Goal: Obtain resource: Download file/media

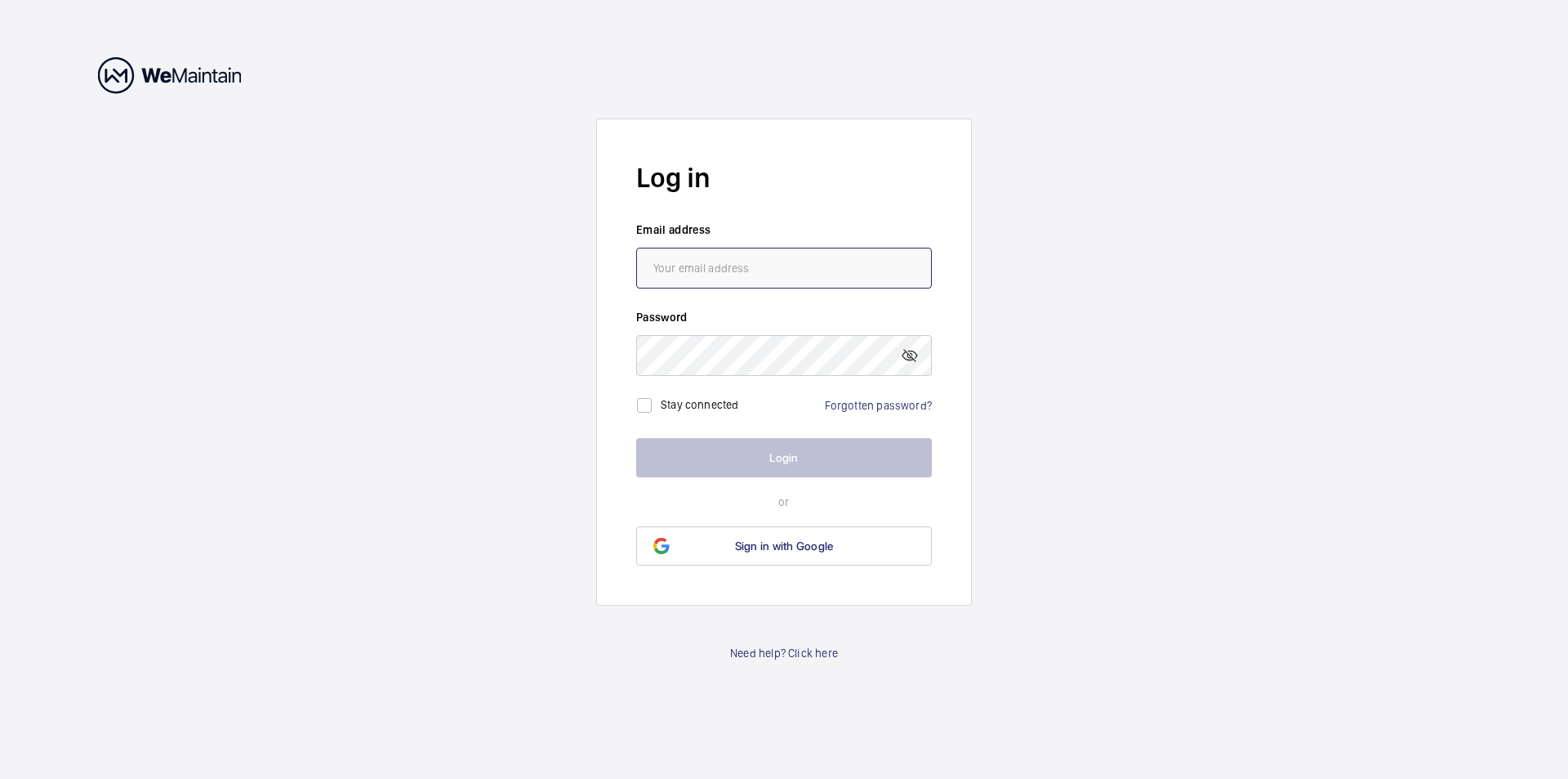
type input "[PERSON_NAME][EMAIL_ADDRESS][PERSON_NAME][DOMAIN_NAME]"
click at [728, 455] on button "Login" at bounding box center [784, 458] width 296 height 40
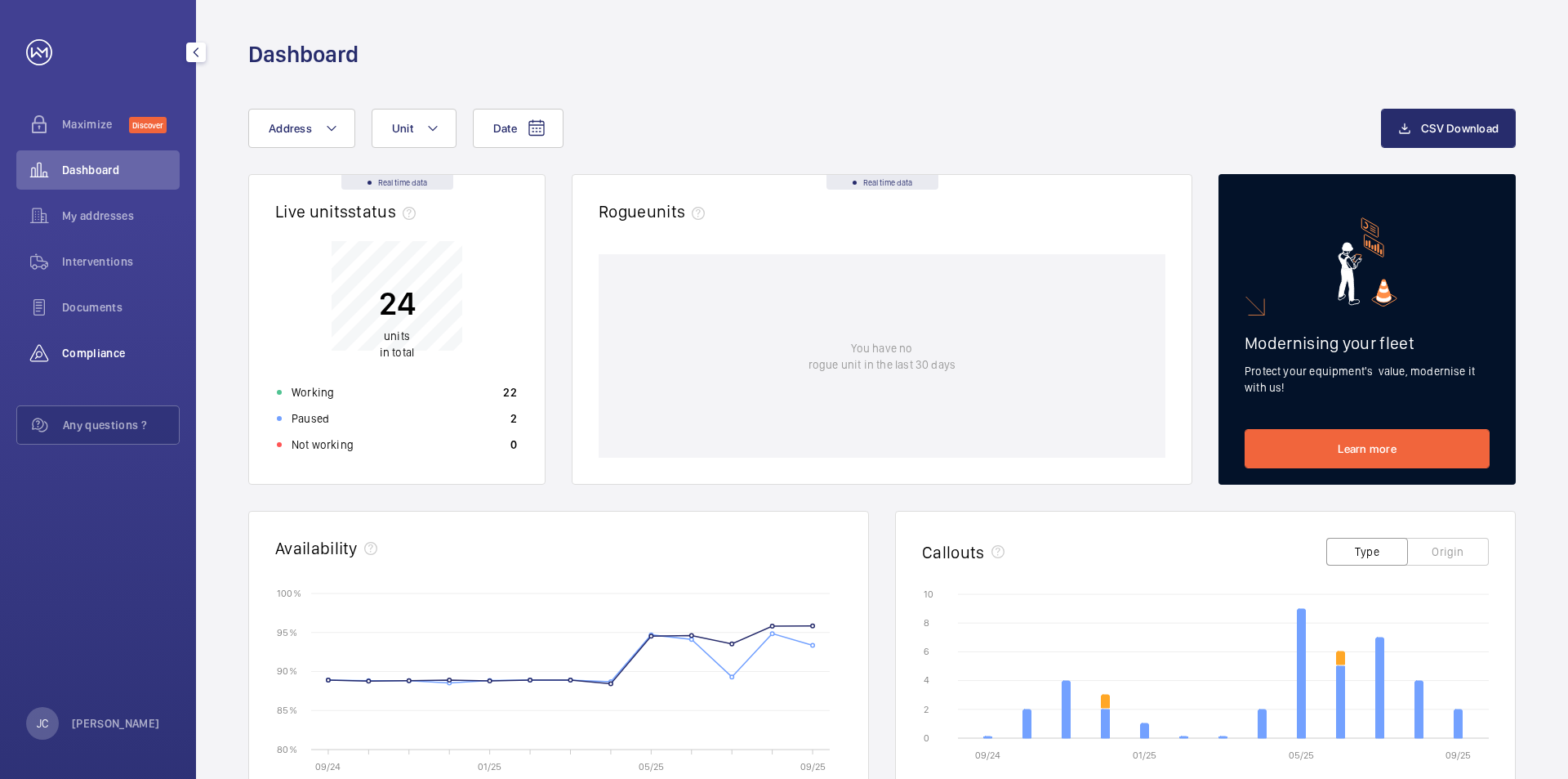
click at [129, 355] on span "Compliance" at bounding box center [120, 353] width 118 height 16
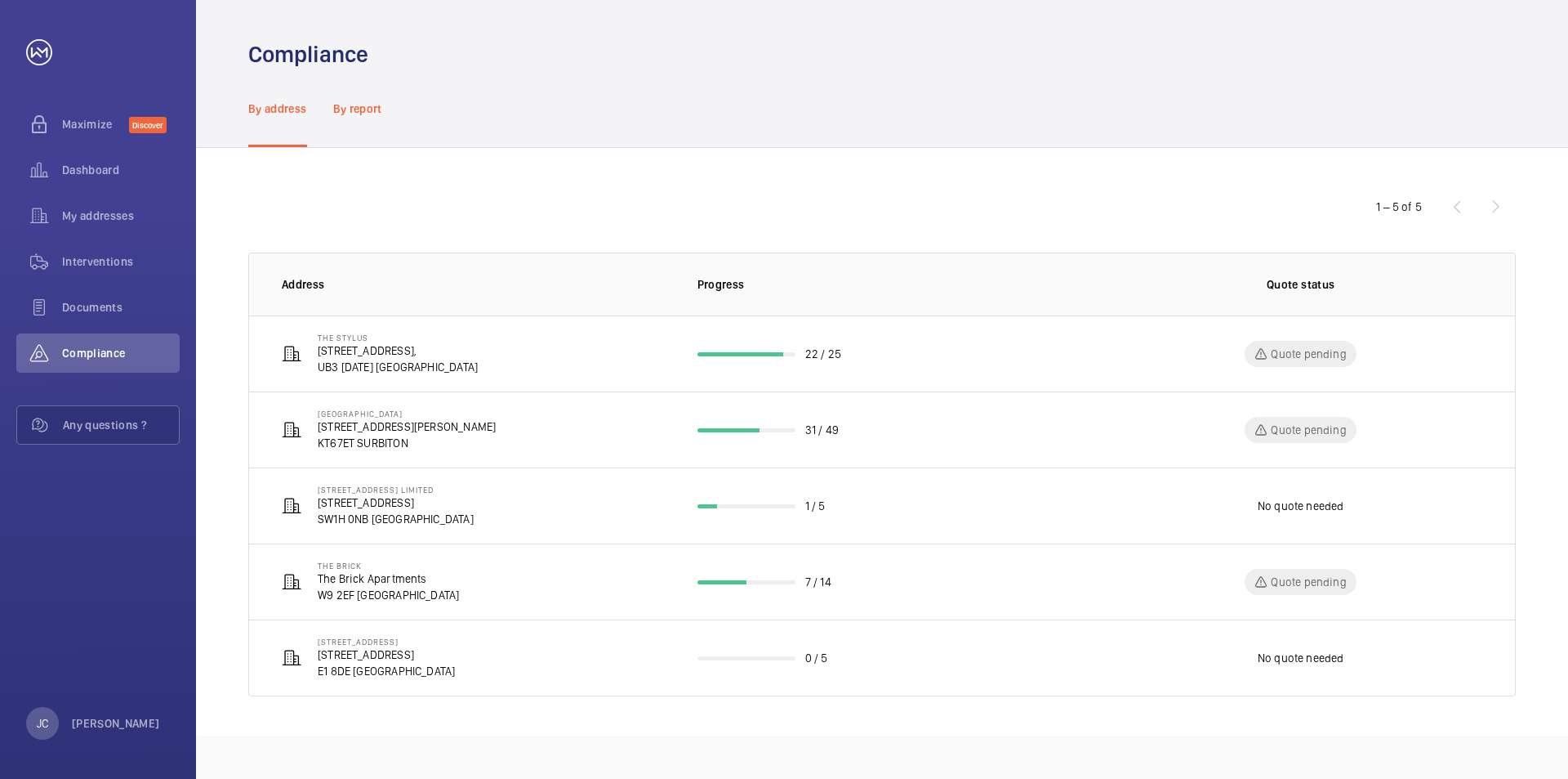
click at [365, 111] on p "By report" at bounding box center [357, 109] width 49 height 16
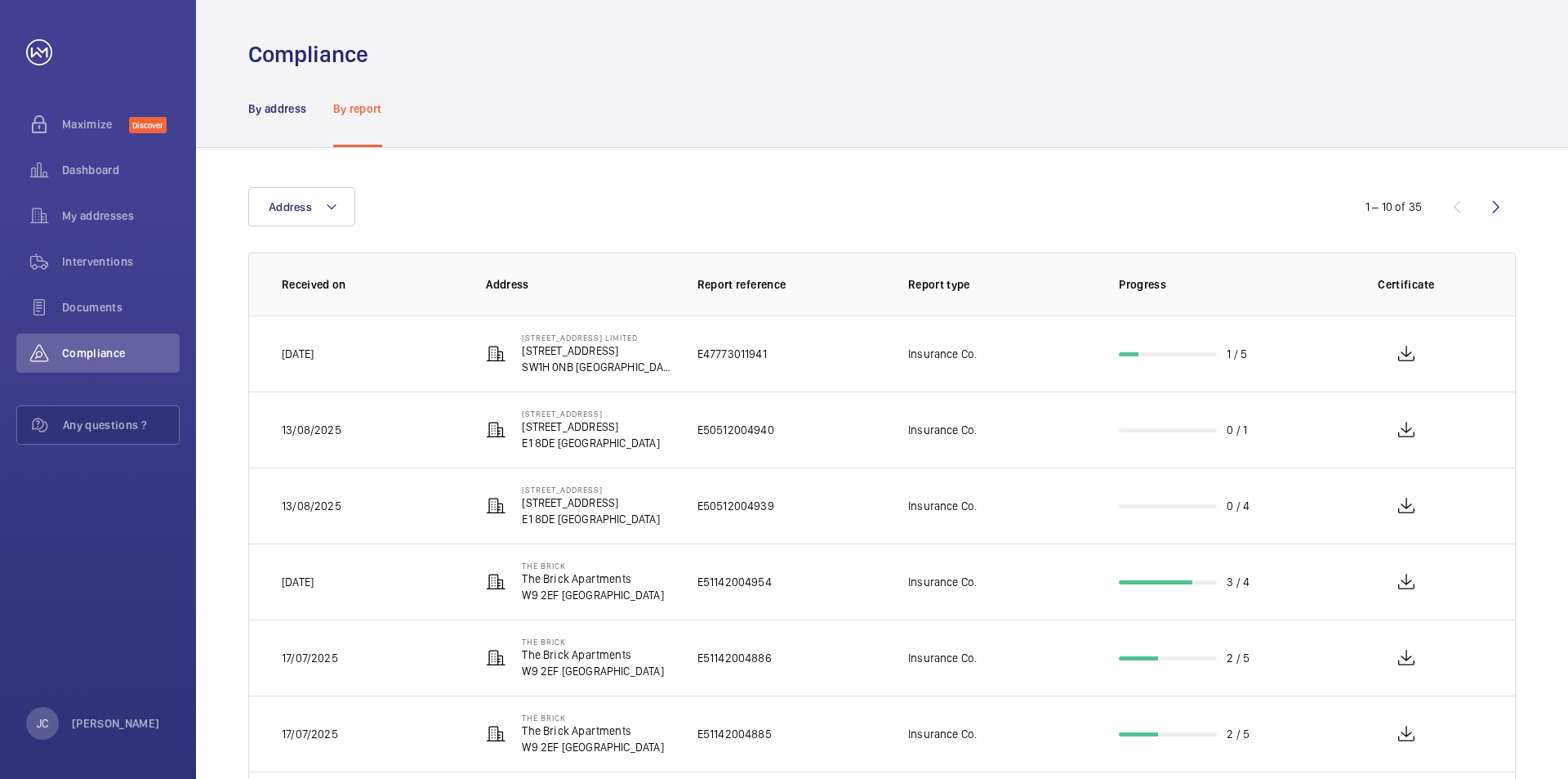
click at [357, 209] on div "Address" at bounding box center [784, 207] width 1072 height 40
click at [340, 204] on button "Address" at bounding box center [302, 207] width 107 height 40
type input "gl"
click at [364, 319] on span "Gl enbrook Apartments - [GEOGRAPHIC_DATA], [GEOGRAPHIC_DATA]" at bounding box center [405, 318] width 225 height 16
click at [289, 319] on input "Gl enbrook Apartments - [GEOGRAPHIC_DATA], [GEOGRAPHIC_DATA]" at bounding box center [273, 318] width 33 height 33
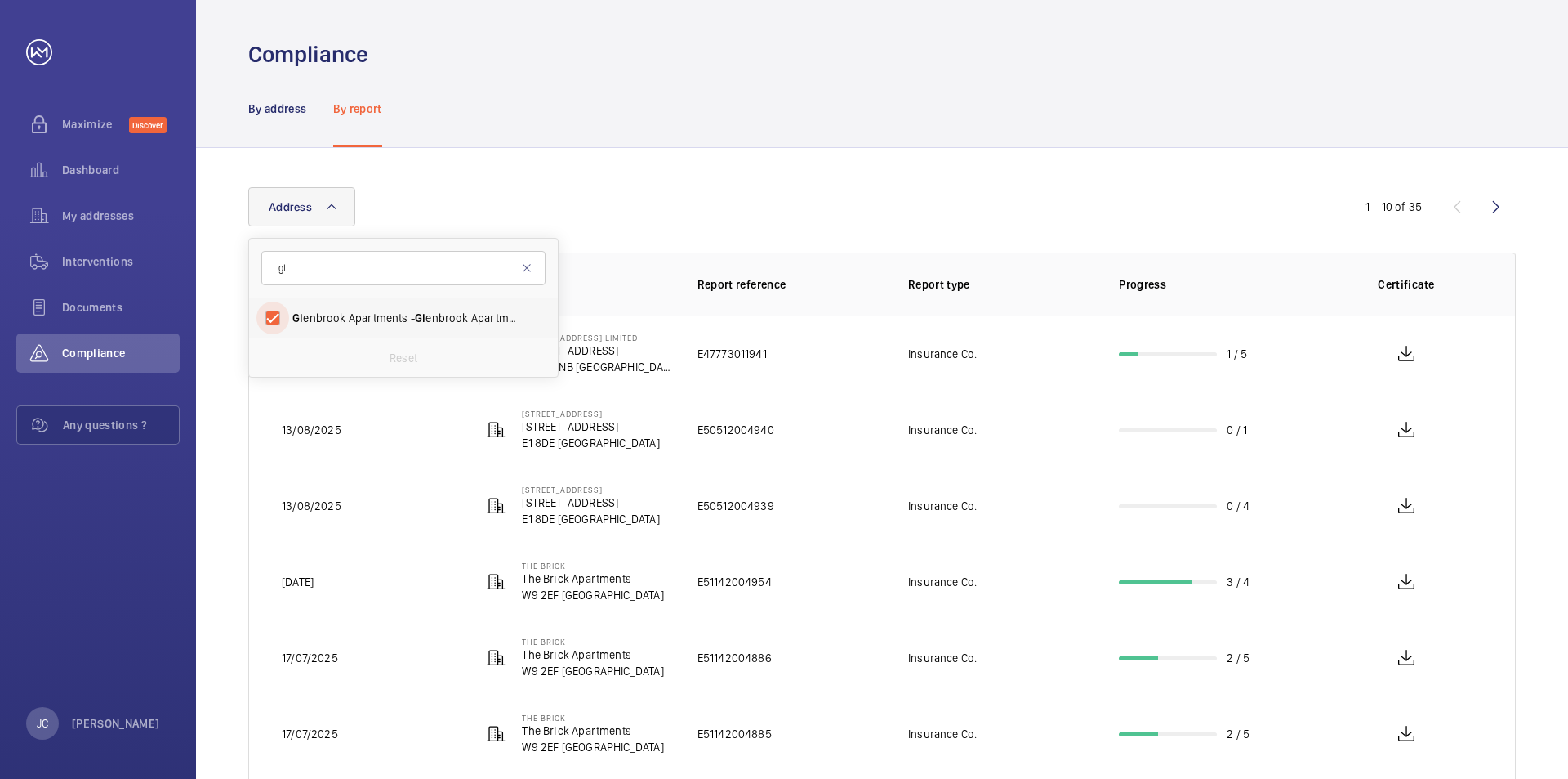
checkbox input "true"
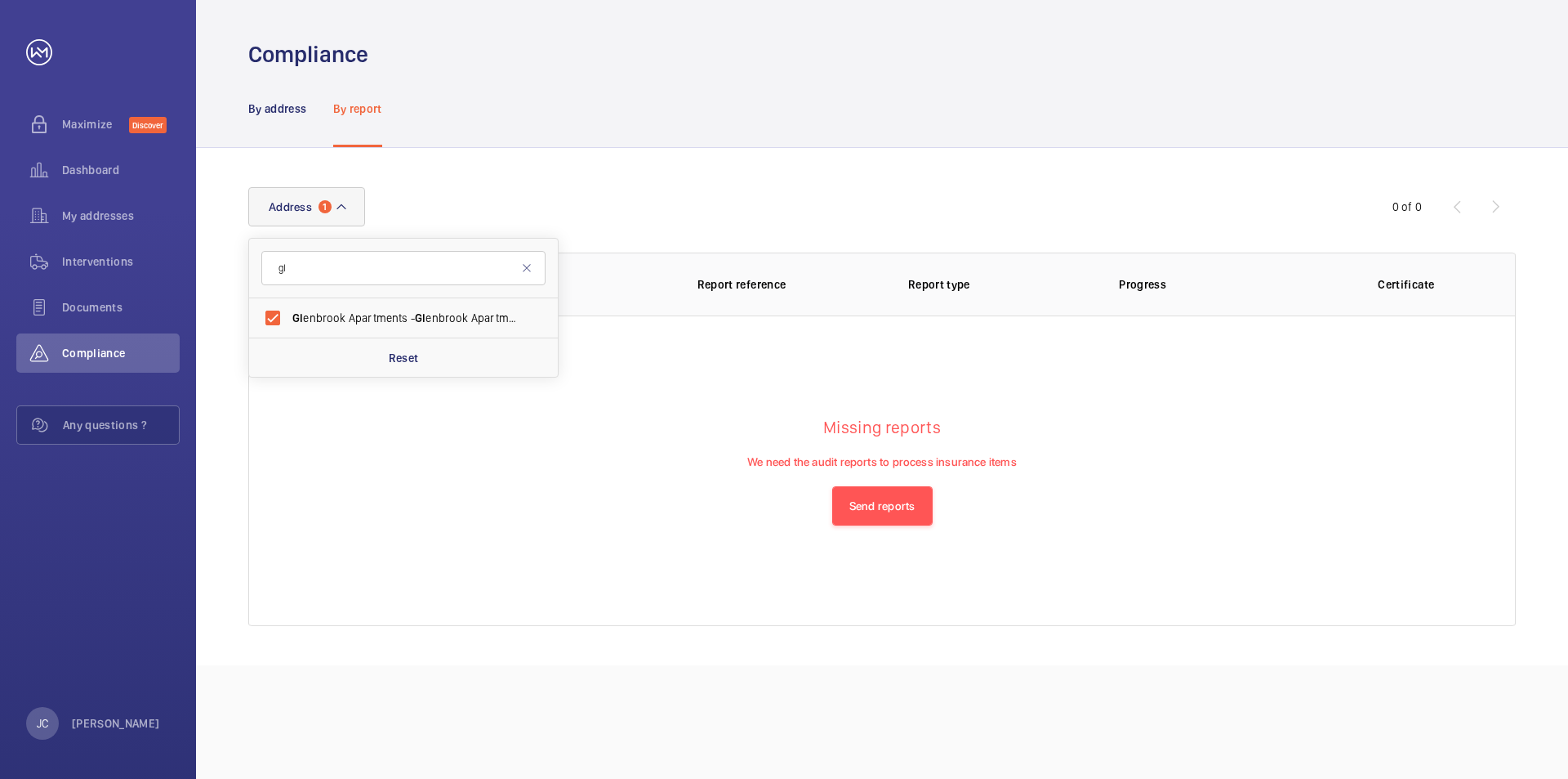
click at [1567, 447] on div "Address [STREET_ADDRESS] Reset 0 of 0 Received on Address Report reference Repo…" at bounding box center [882, 406] width 1373 height 518
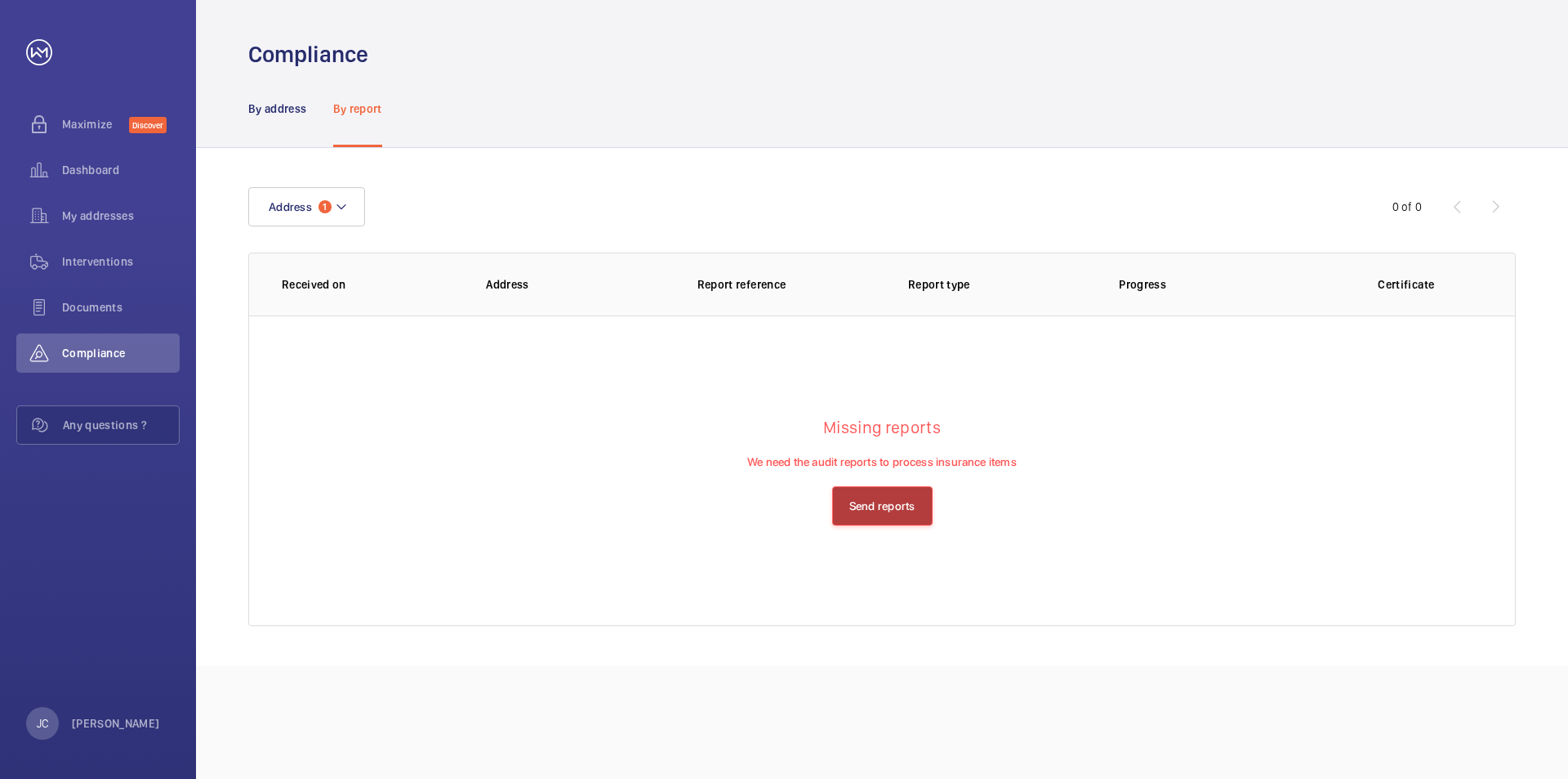
click at [909, 514] on button "Send reports" at bounding box center [882, 506] width 101 height 40
click at [252, 112] on p "By address" at bounding box center [277, 109] width 59 height 16
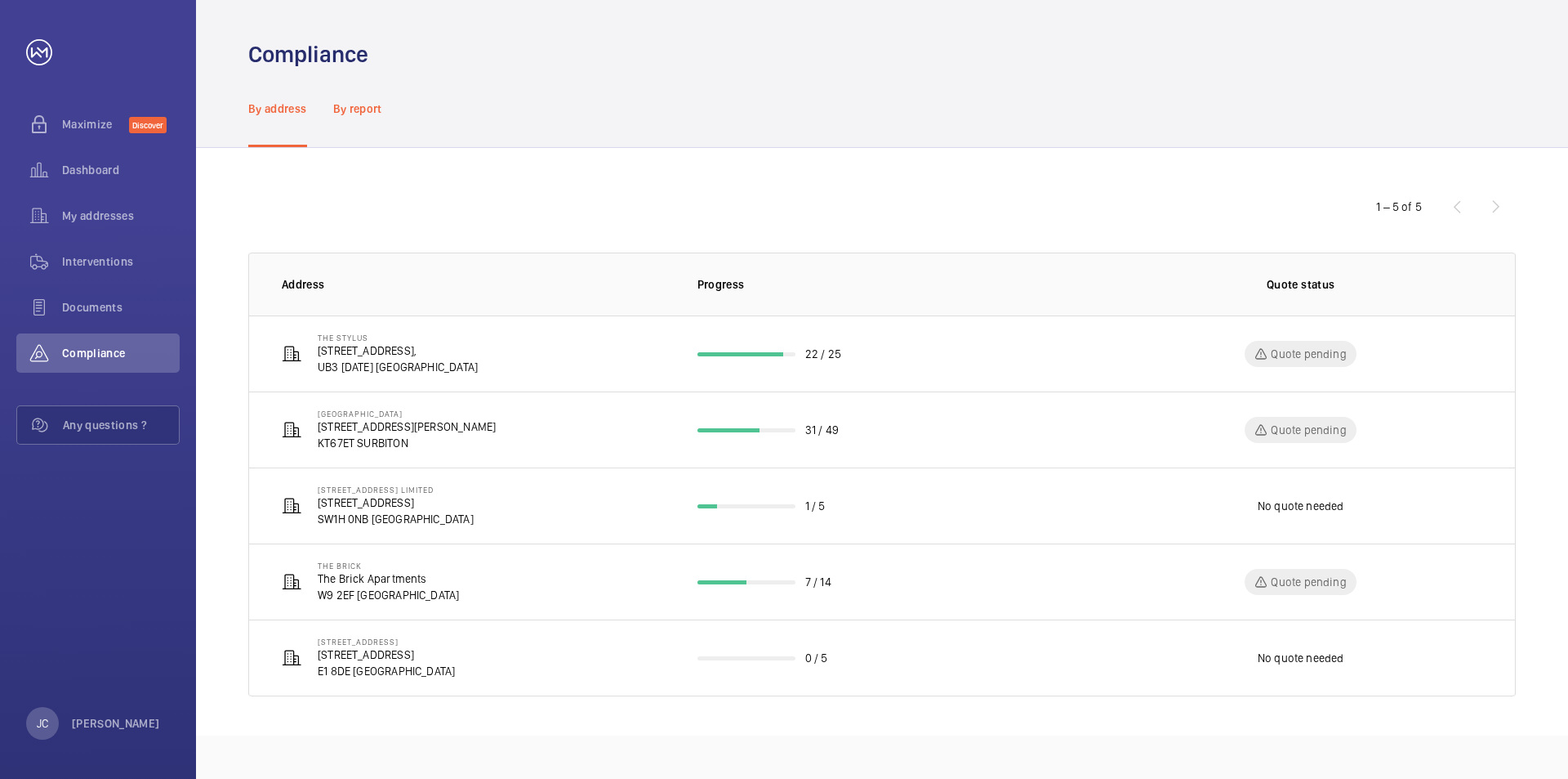
click at [353, 115] on p "By report" at bounding box center [357, 109] width 49 height 16
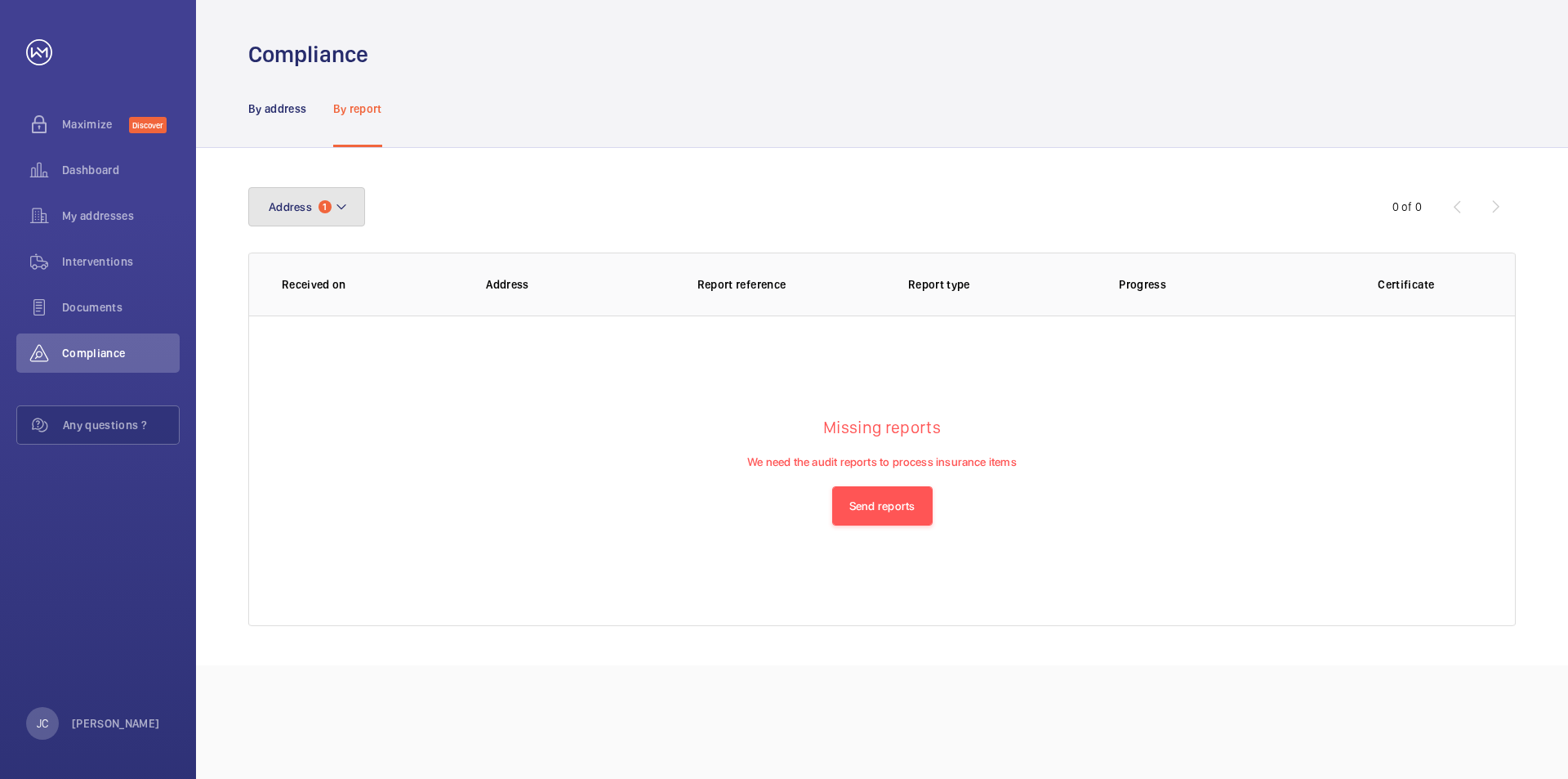
click at [330, 207] on span "1" at bounding box center [325, 207] width 13 height 13
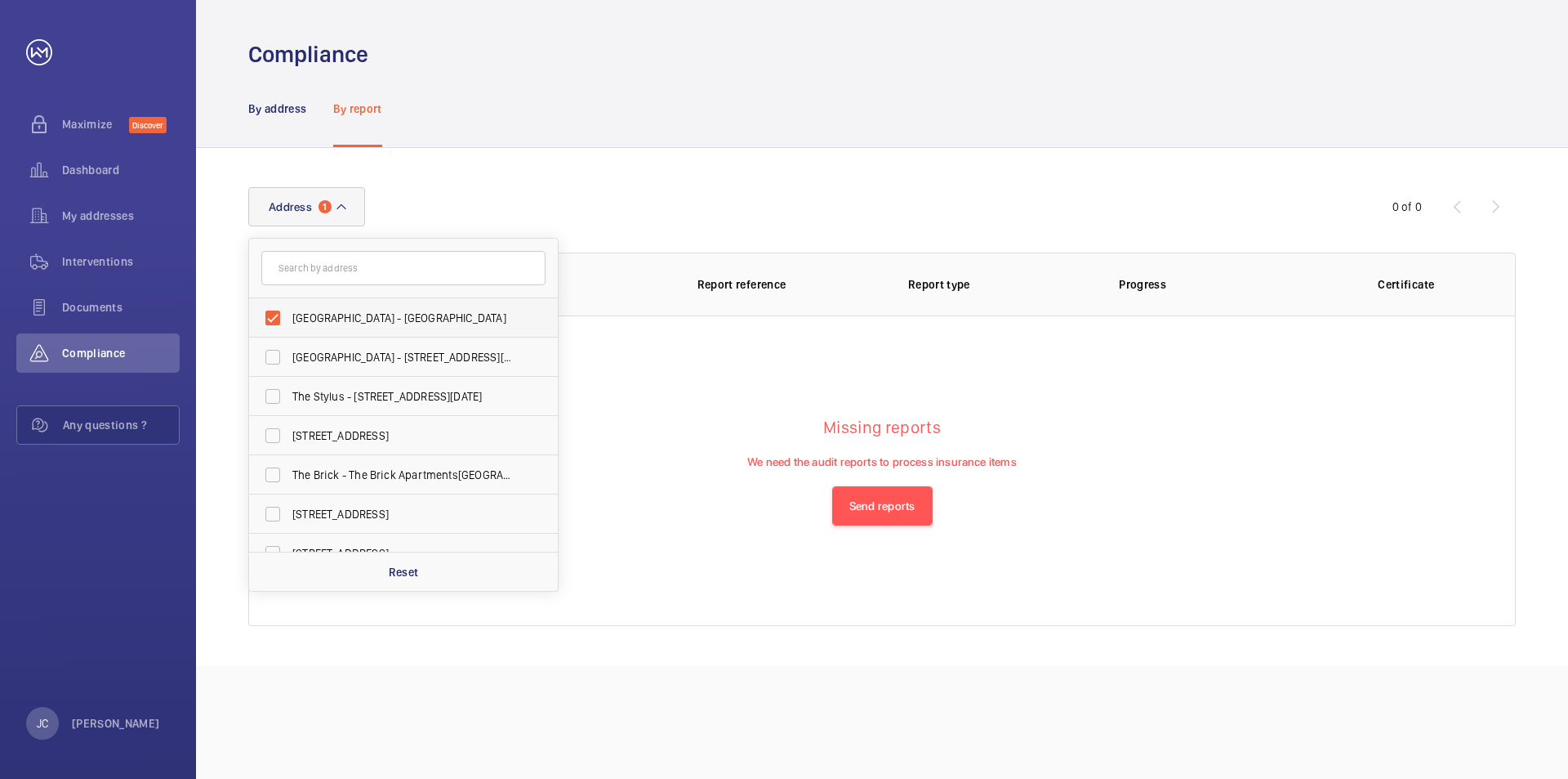
click at [329, 318] on span "[GEOGRAPHIC_DATA] - [GEOGRAPHIC_DATA]" at bounding box center [405, 318] width 225 height 16
click at [289, 318] on input "[GEOGRAPHIC_DATA] - [GEOGRAPHIC_DATA]" at bounding box center [273, 318] width 33 height 33
checkbox input "false"
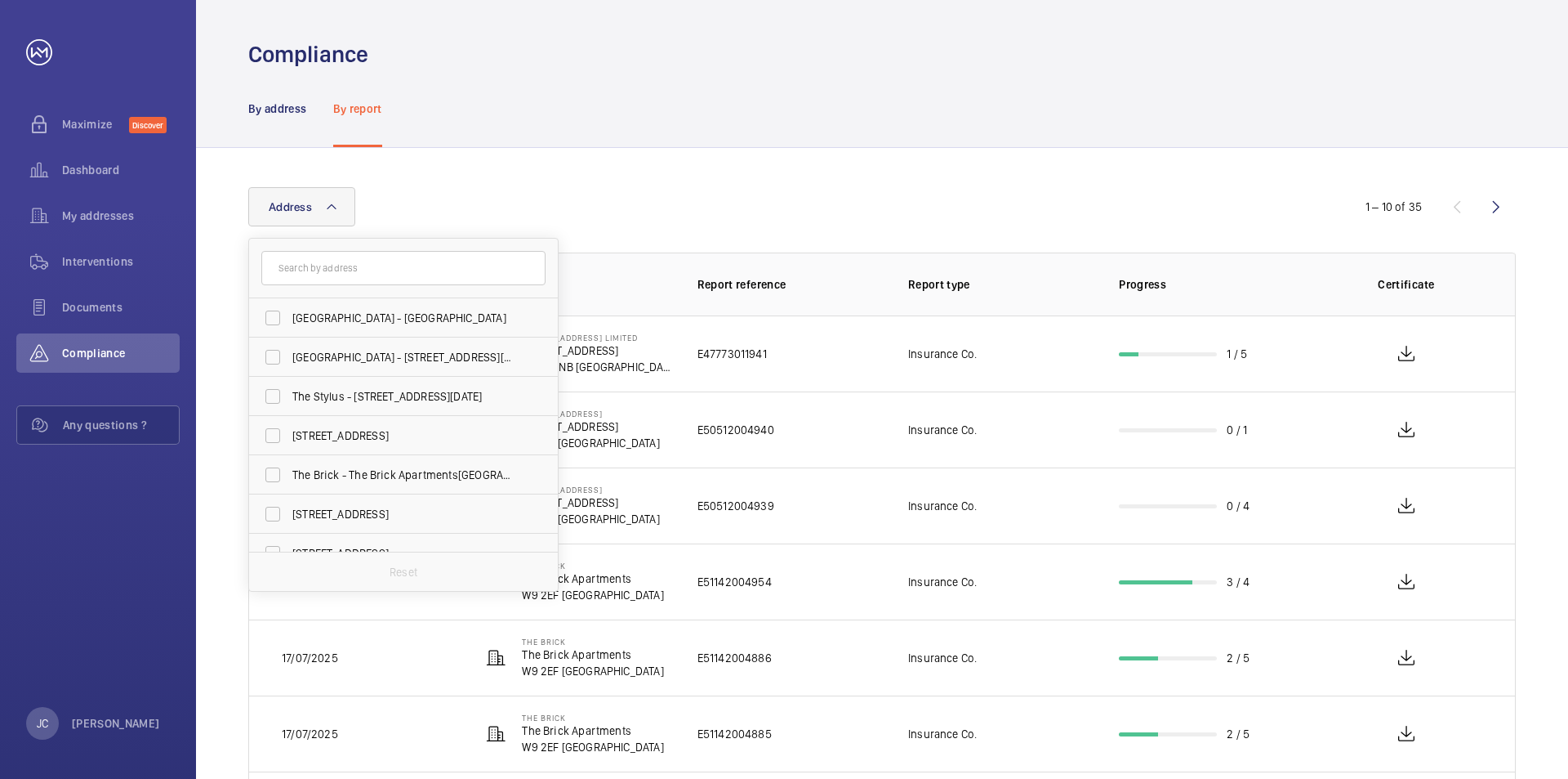
click at [1114, 120] on div "By address By report" at bounding box center [882, 108] width 1268 height 77
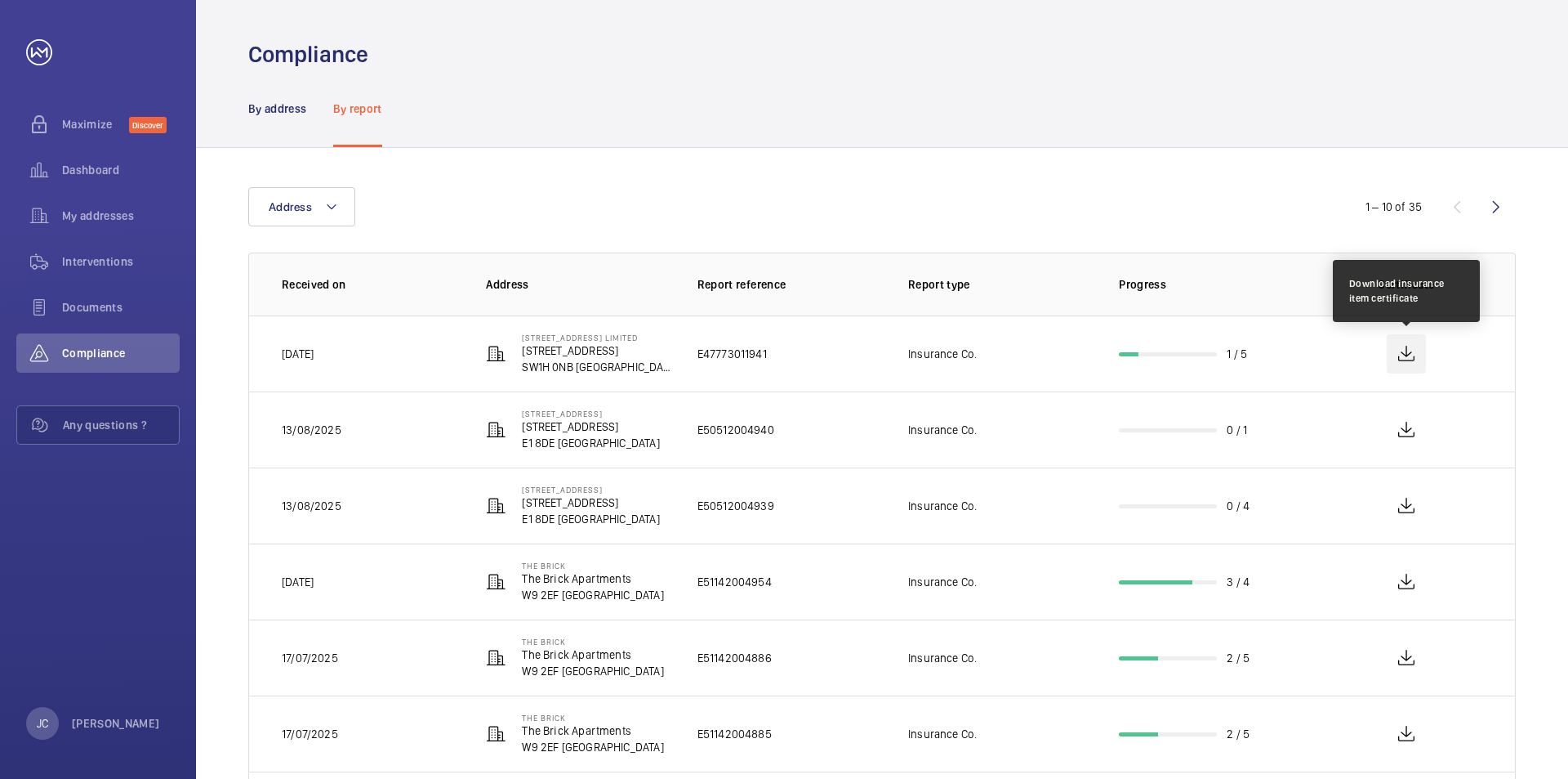
click at [1398, 363] on wm-front-icon-button at bounding box center [1407, 354] width 40 height 40
click at [1407, 352] on wm-front-icon-button at bounding box center [1407, 354] width 40 height 40
click at [626, 351] on p "[STREET_ADDRESS]" at bounding box center [597, 350] width 148 height 16
click at [367, 355] on td "[DATE]" at bounding box center [354, 354] width 211 height 76
click at [303, 350] on p "[DATE]" at bounding box center [297, 354] width 32 height 16
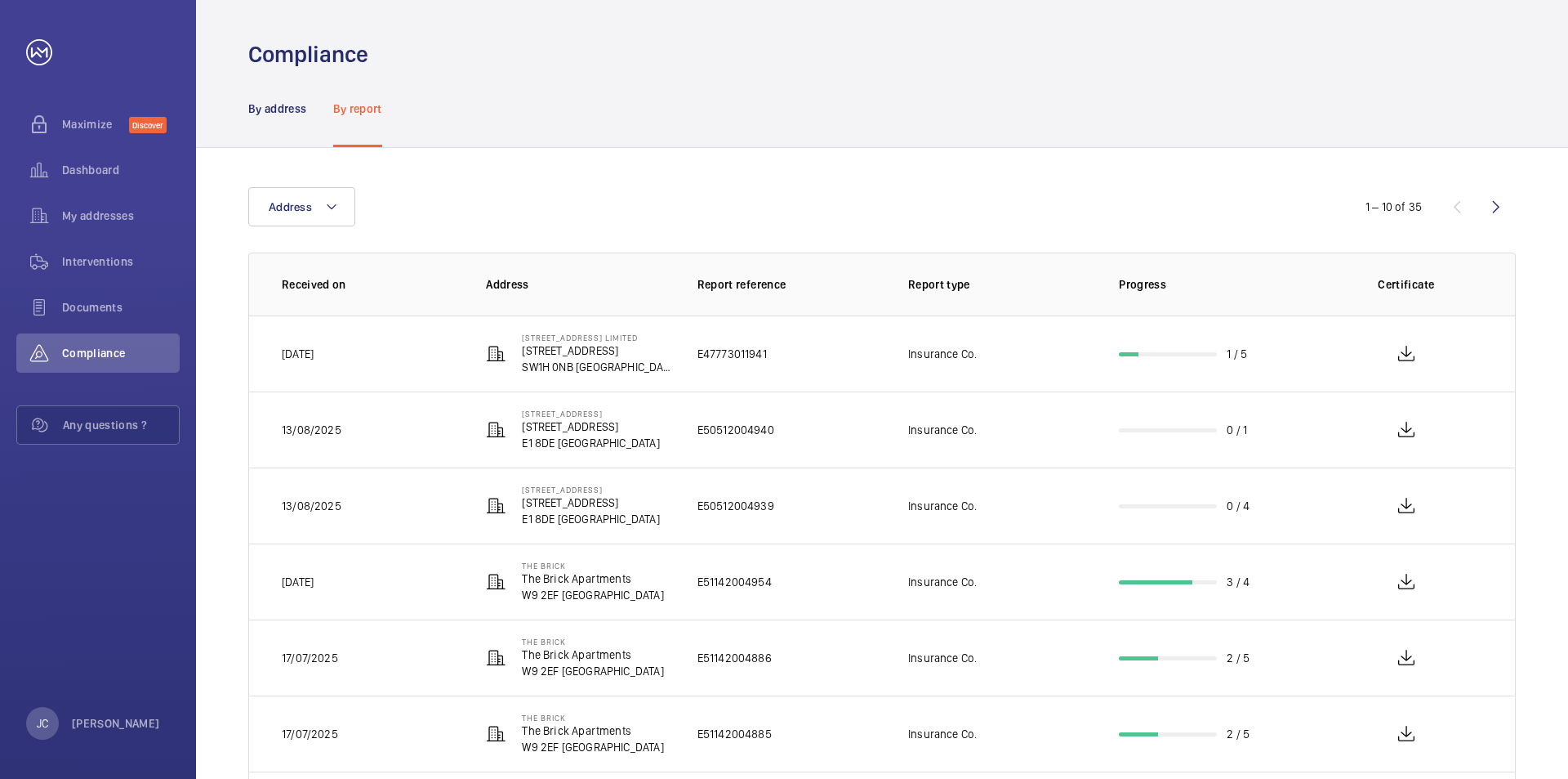
click at [1263, 355] on td "1 / 5" at bounding box center [1198, 354] width 211 height 76
click at [1411, 432] on wm-front-icon-button at bounding box center [1407, 430] width 40 height 40
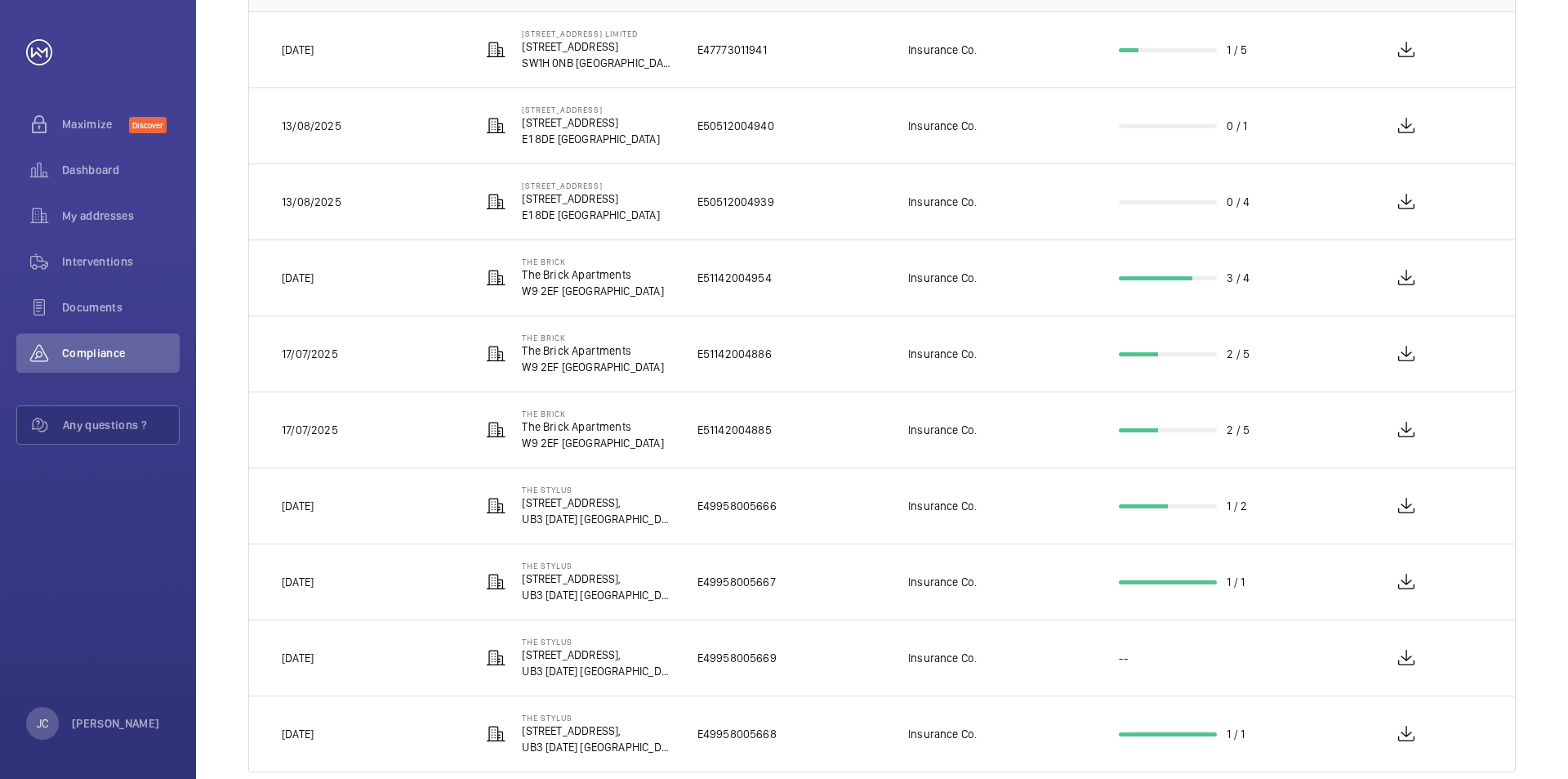
scroll to position [336, 0]
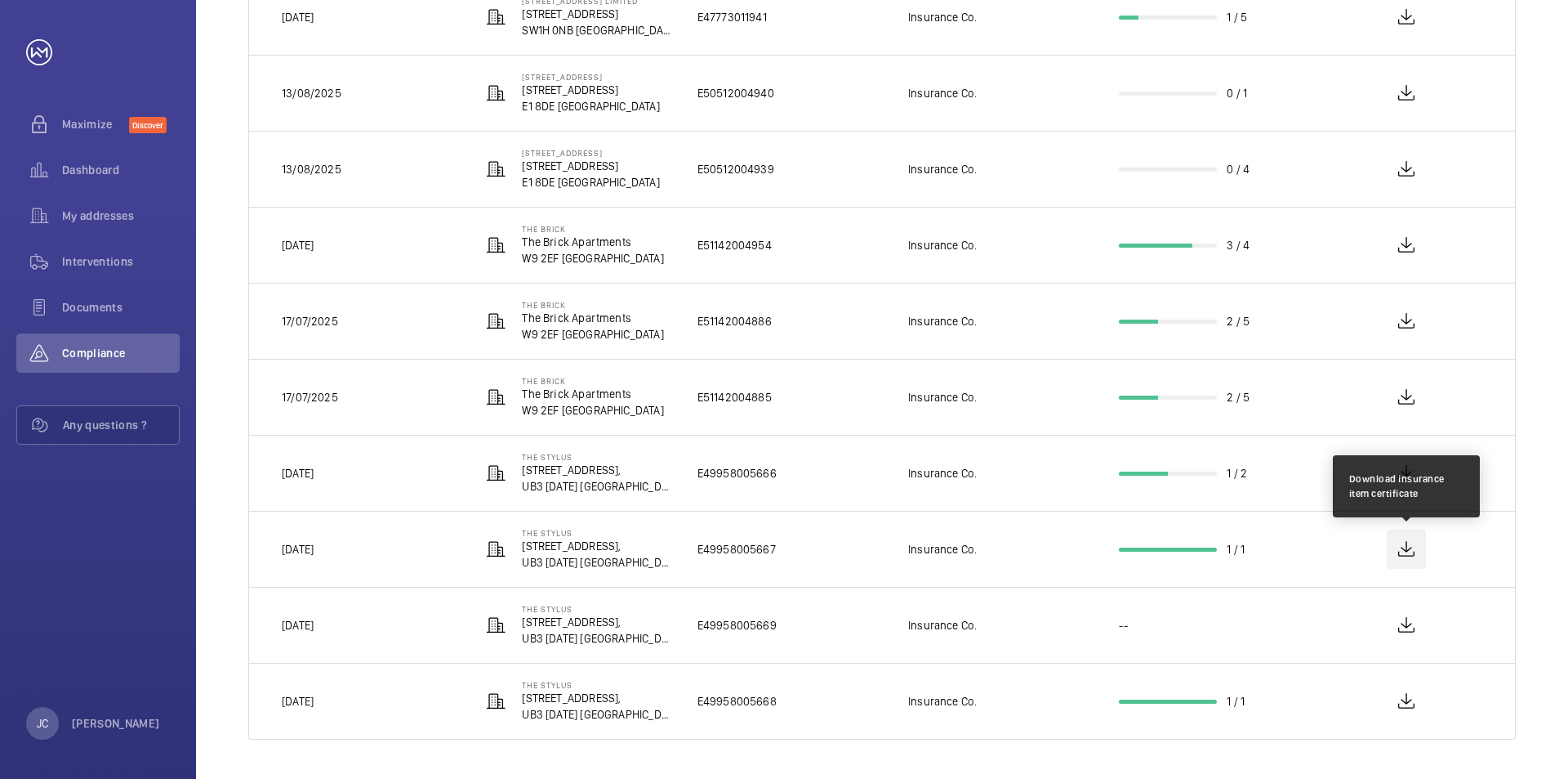
click at [1405, 553] on wm-front-icon-button at bounding box center [1407, 549] width 40 height 40
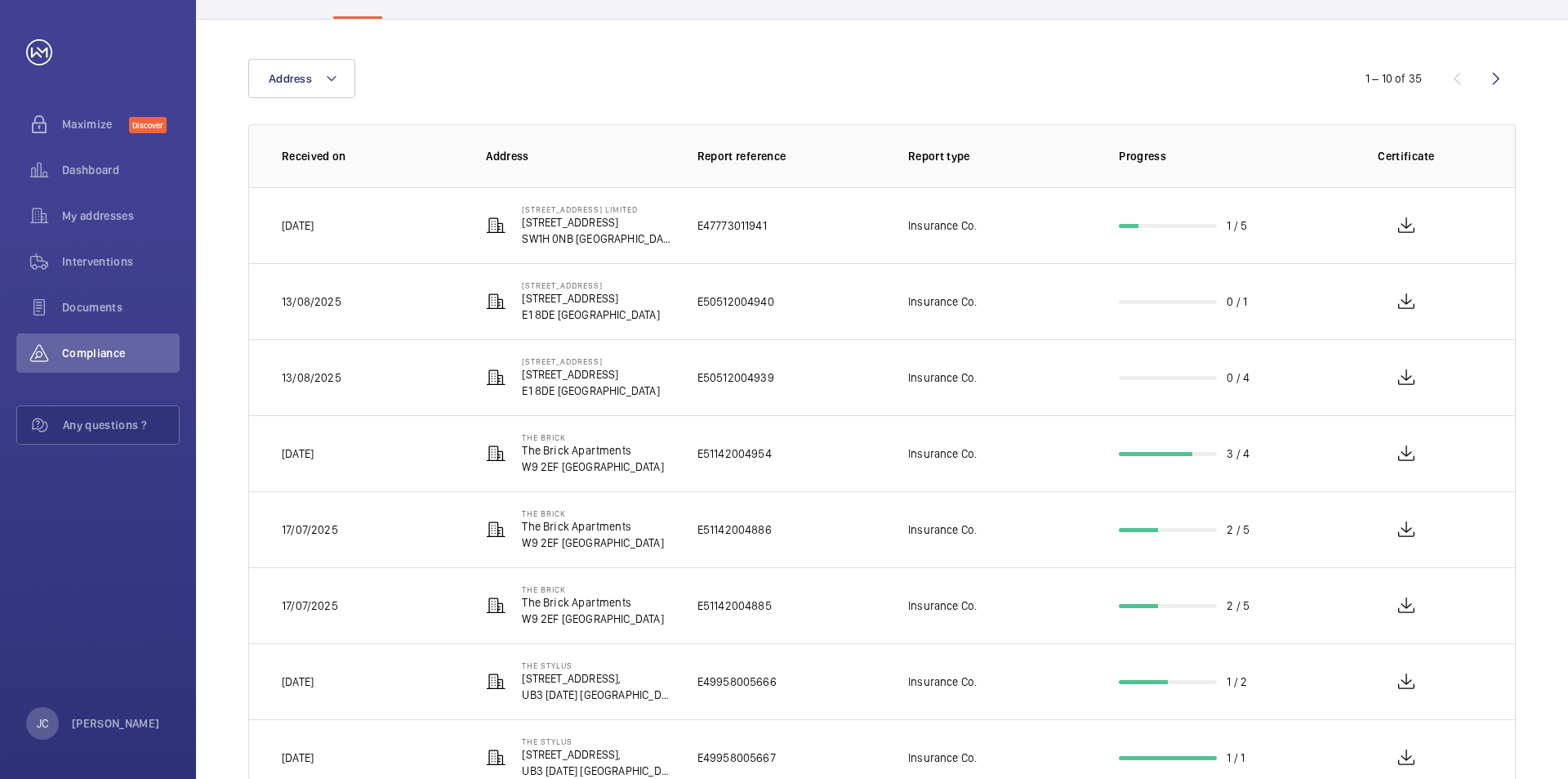
scroll to position [0, 0]
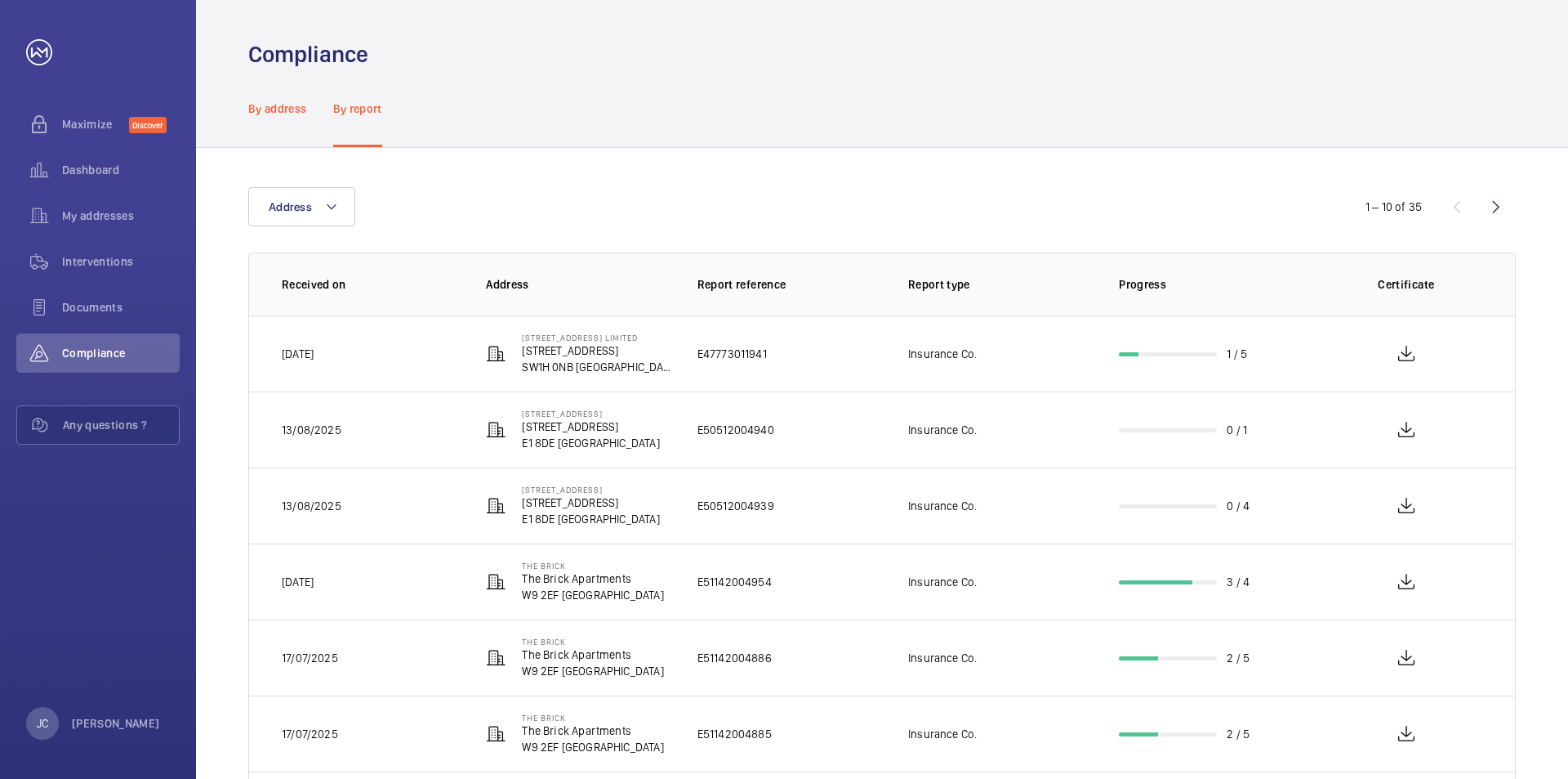
click at [282, 108] on p "By address" at bounding box center [277, 109] width 59 height 16
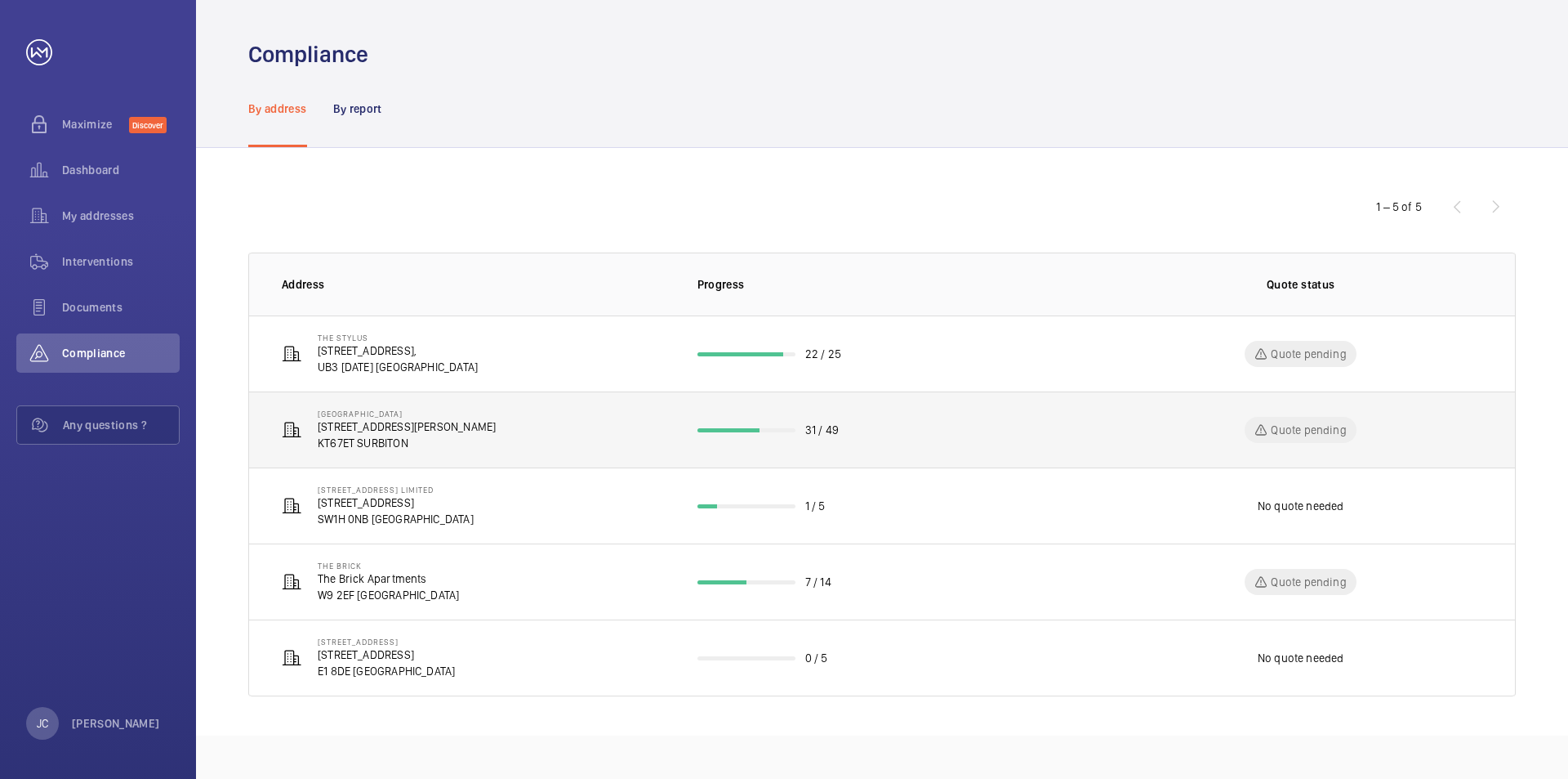
click at [518, 433] on td "[GEOGRAPHIC_DATA] [STREET_ADDRESS][PERSON_NAME]" at bounding box center [460, 429] width 423 height 76
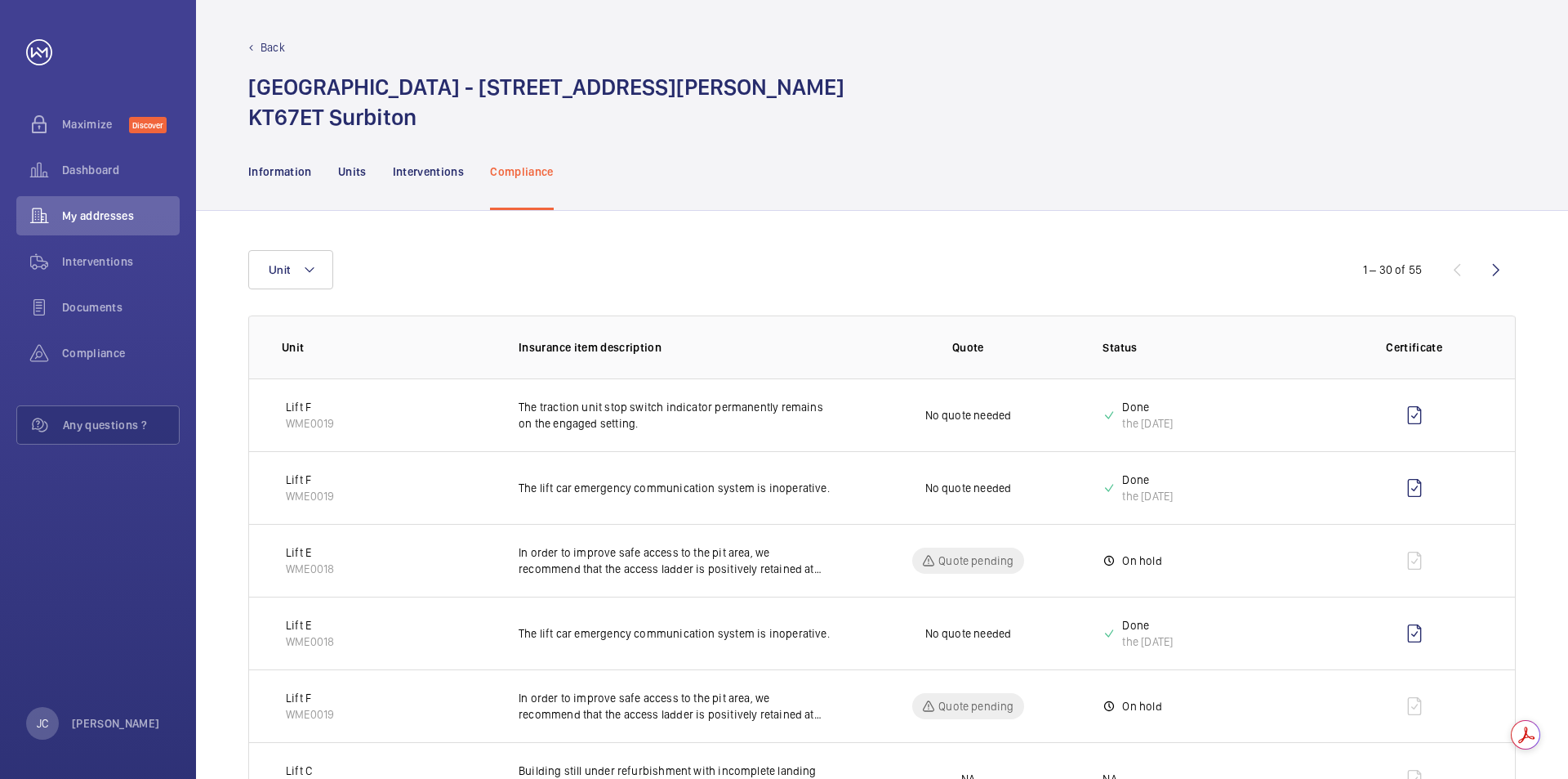
click at [262, 52] on p "Back" at bounding box center [273, 48] width 25 height 16
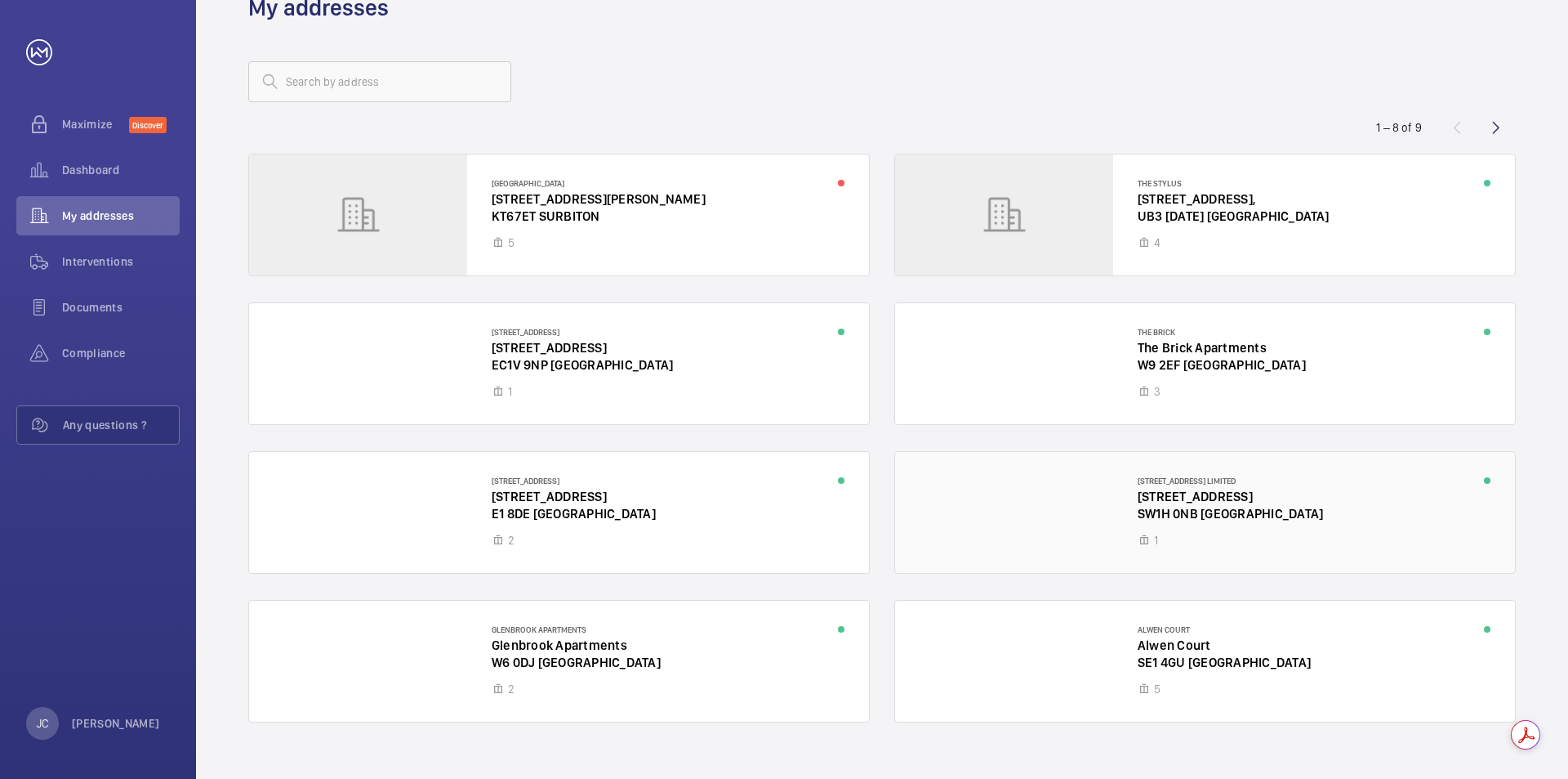
scroll to position [72, 0]
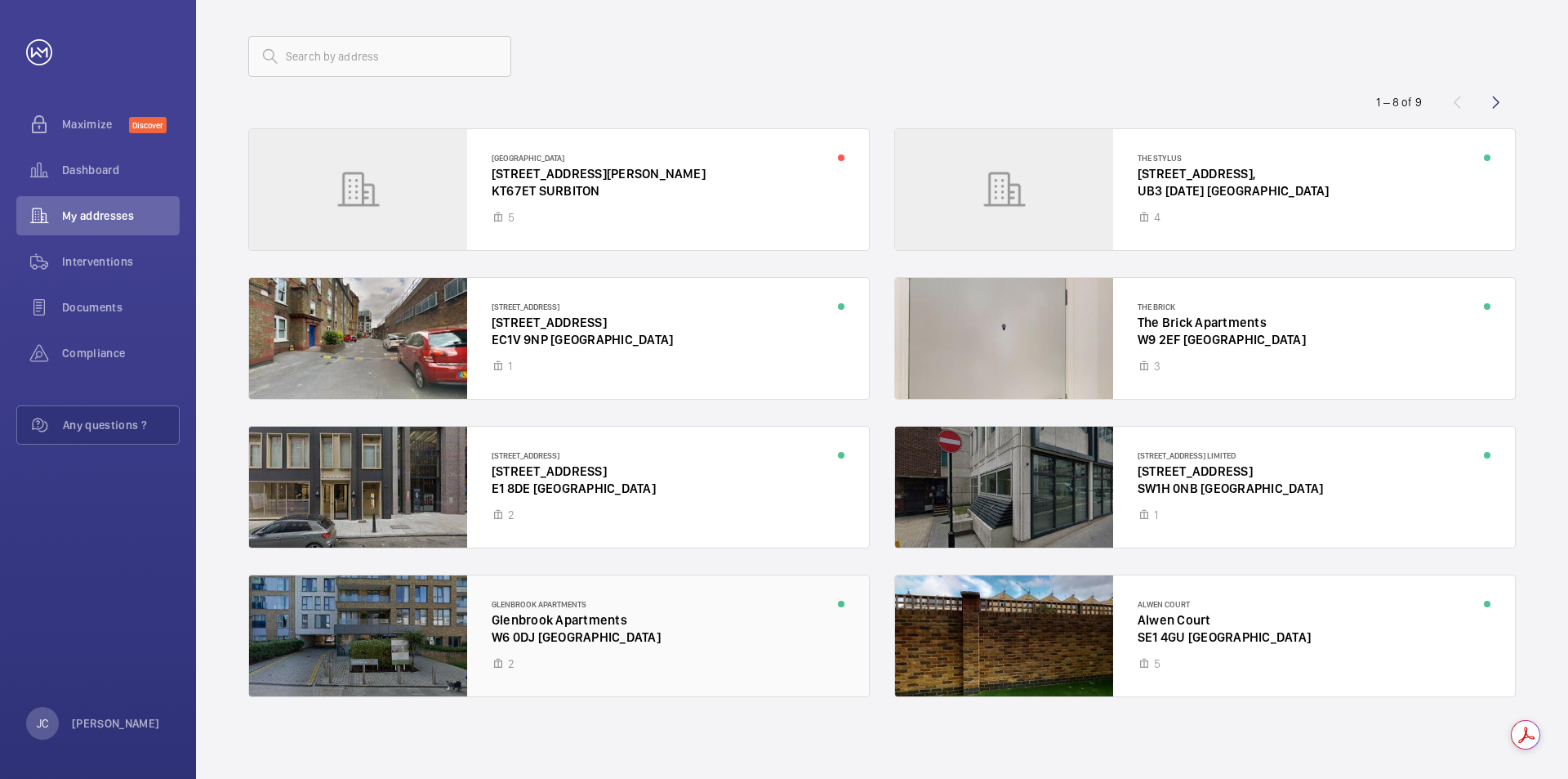
click at [612, 622] on div at bounding box center [559, 636] width 620 height 121
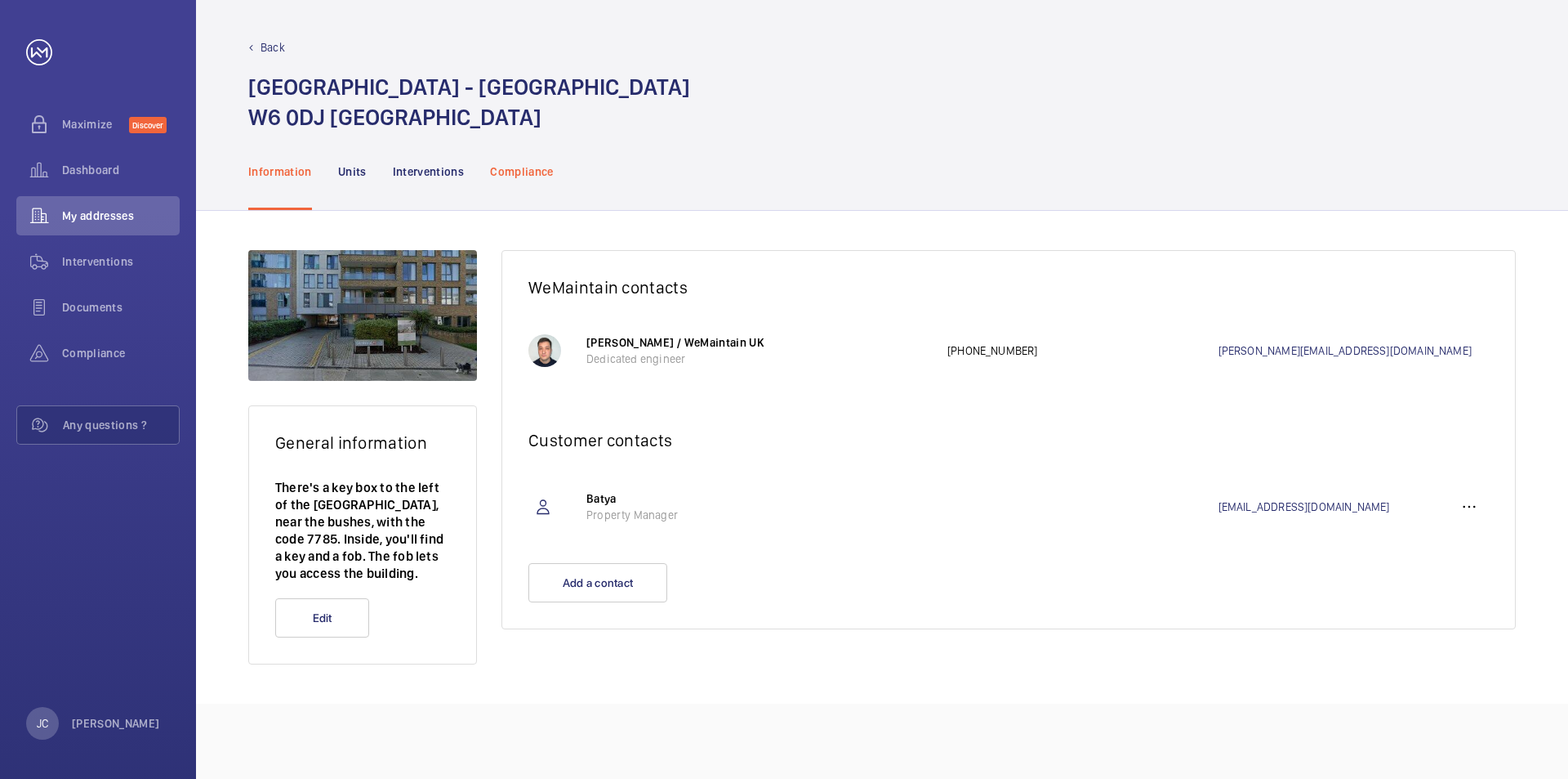
click at [498, 165] on p "Compliance" at bounding box center [522, 171] width 63 height 16
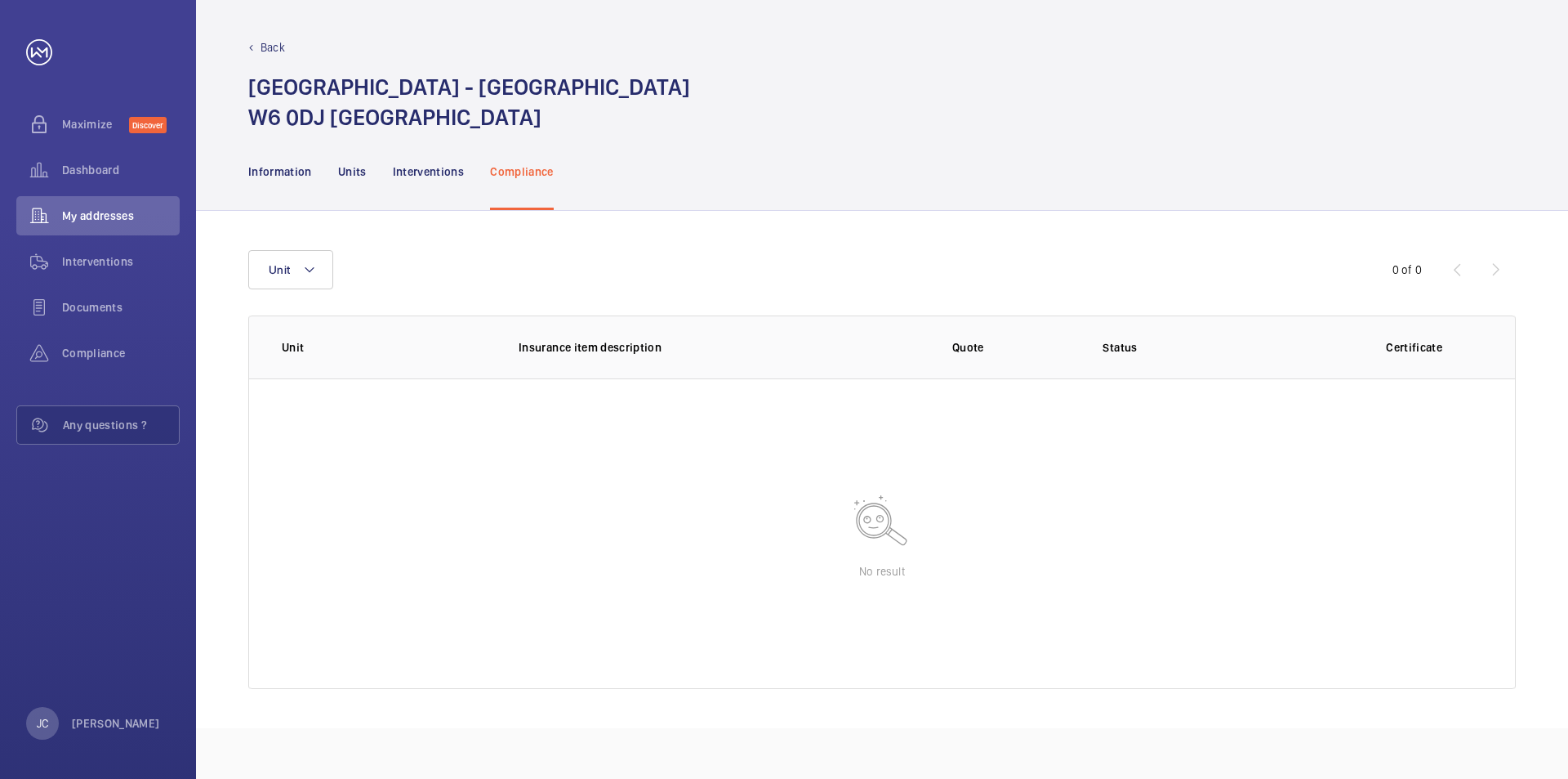
click at [274, 40] on p "Back" at bounding box center [273, 48] width 25 height 16
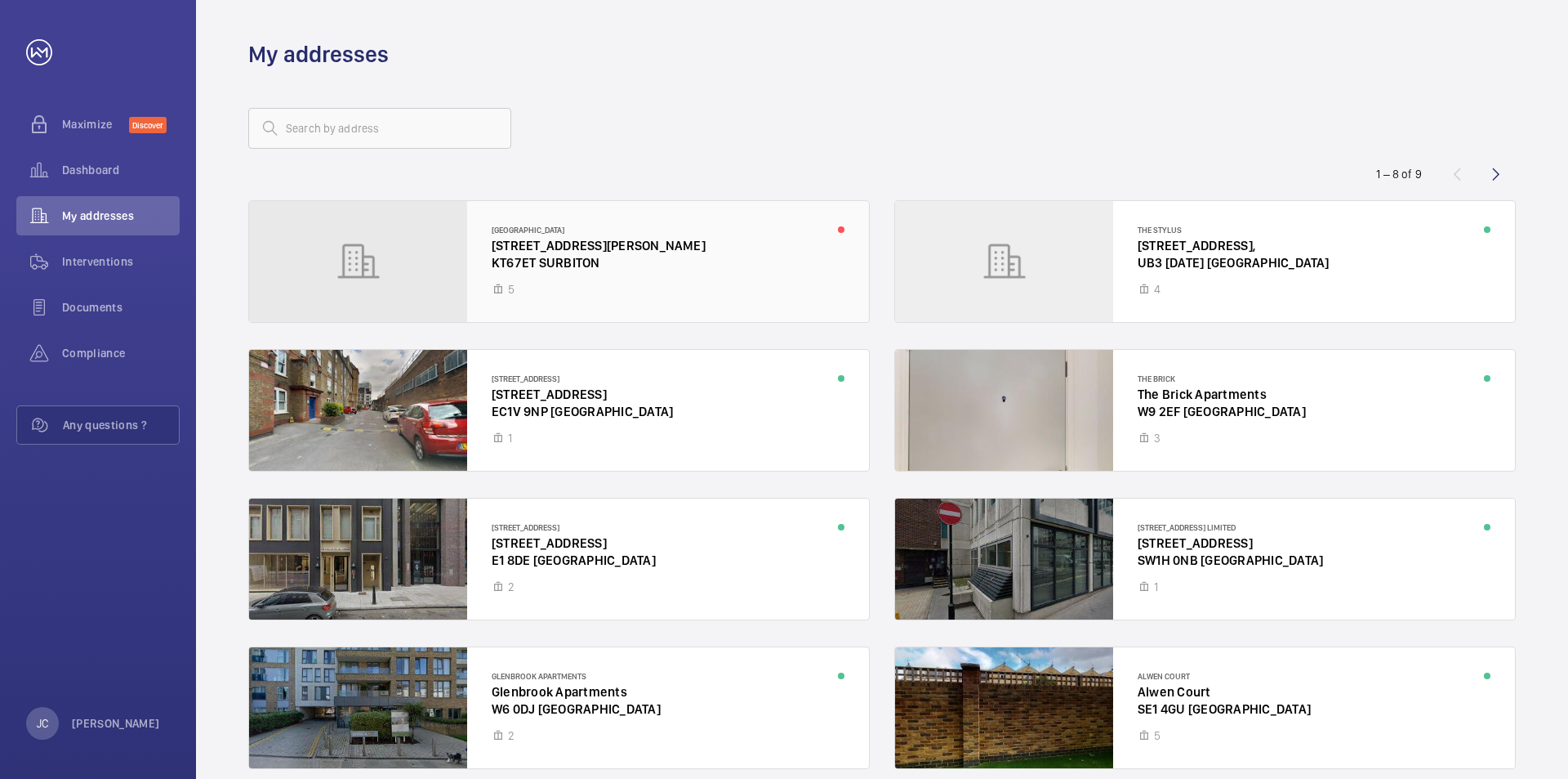
click at [730, 269] on div at bounding box center [559, 261] width 620 height 121
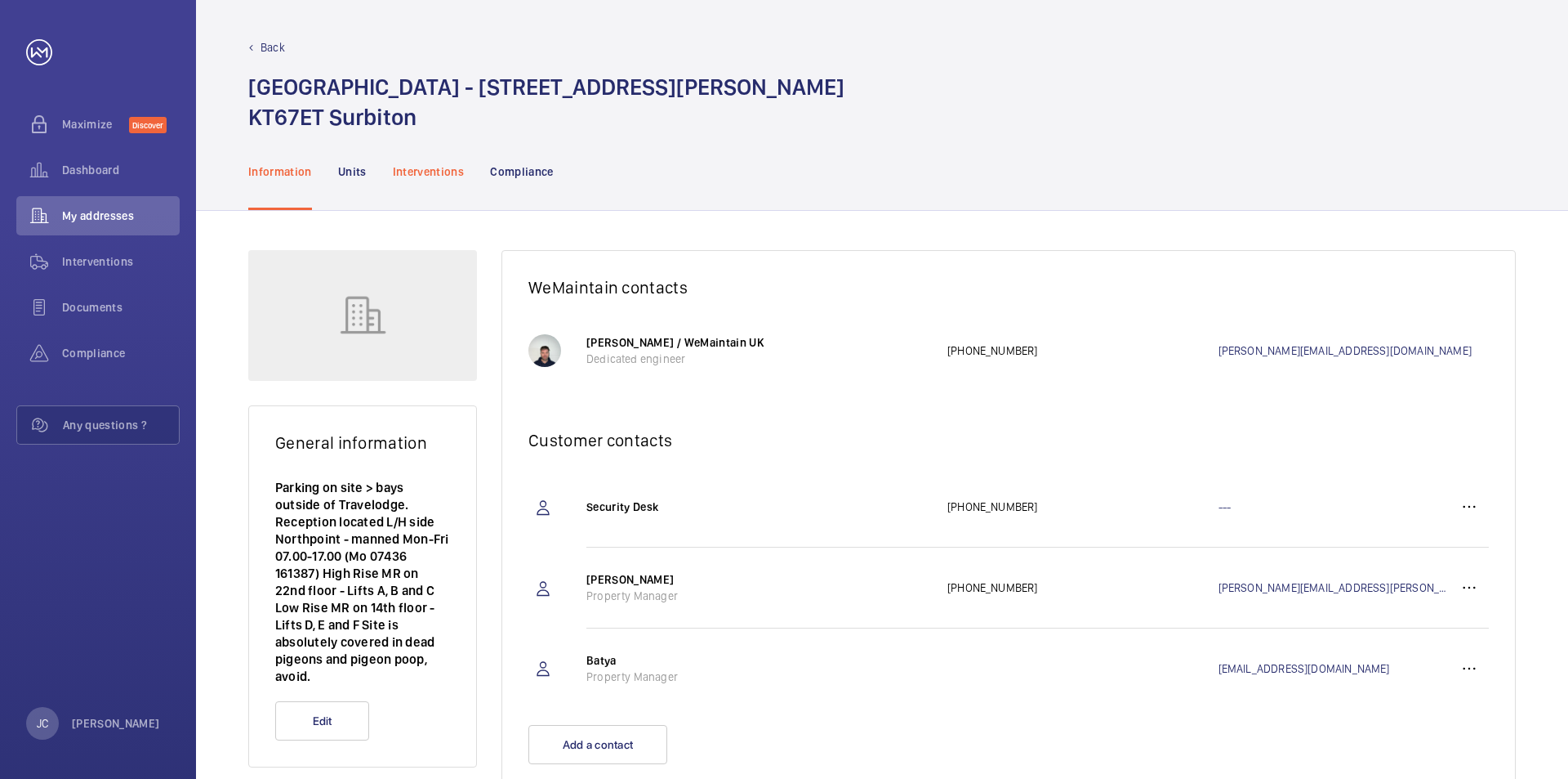
click at [410, 167] on p "Interventions" at bounding box center [428, 171] width 72 height 16
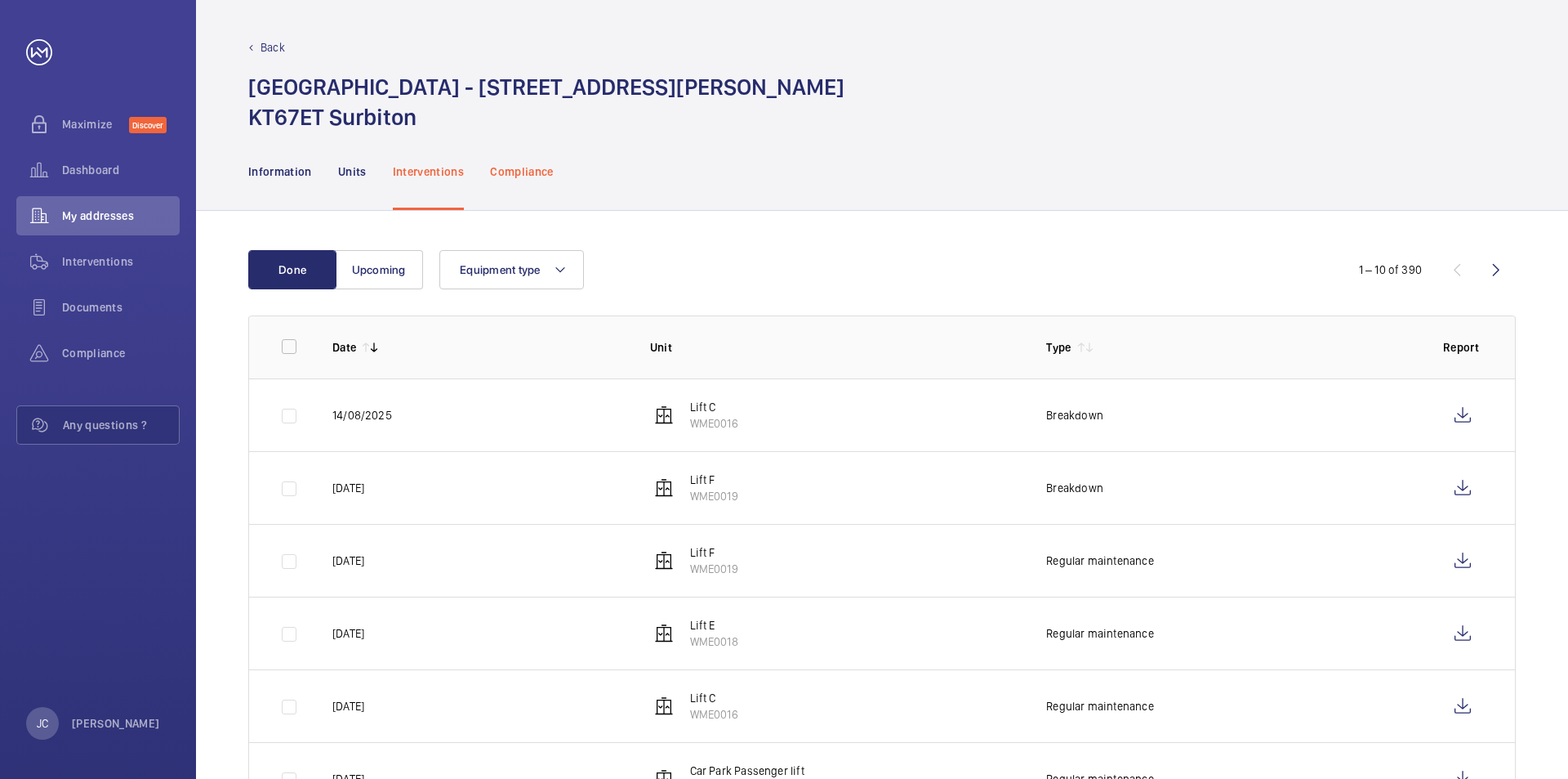
click at [501, 176] on p "Compliance" at bounding box center [522, 171] width 63 height 16
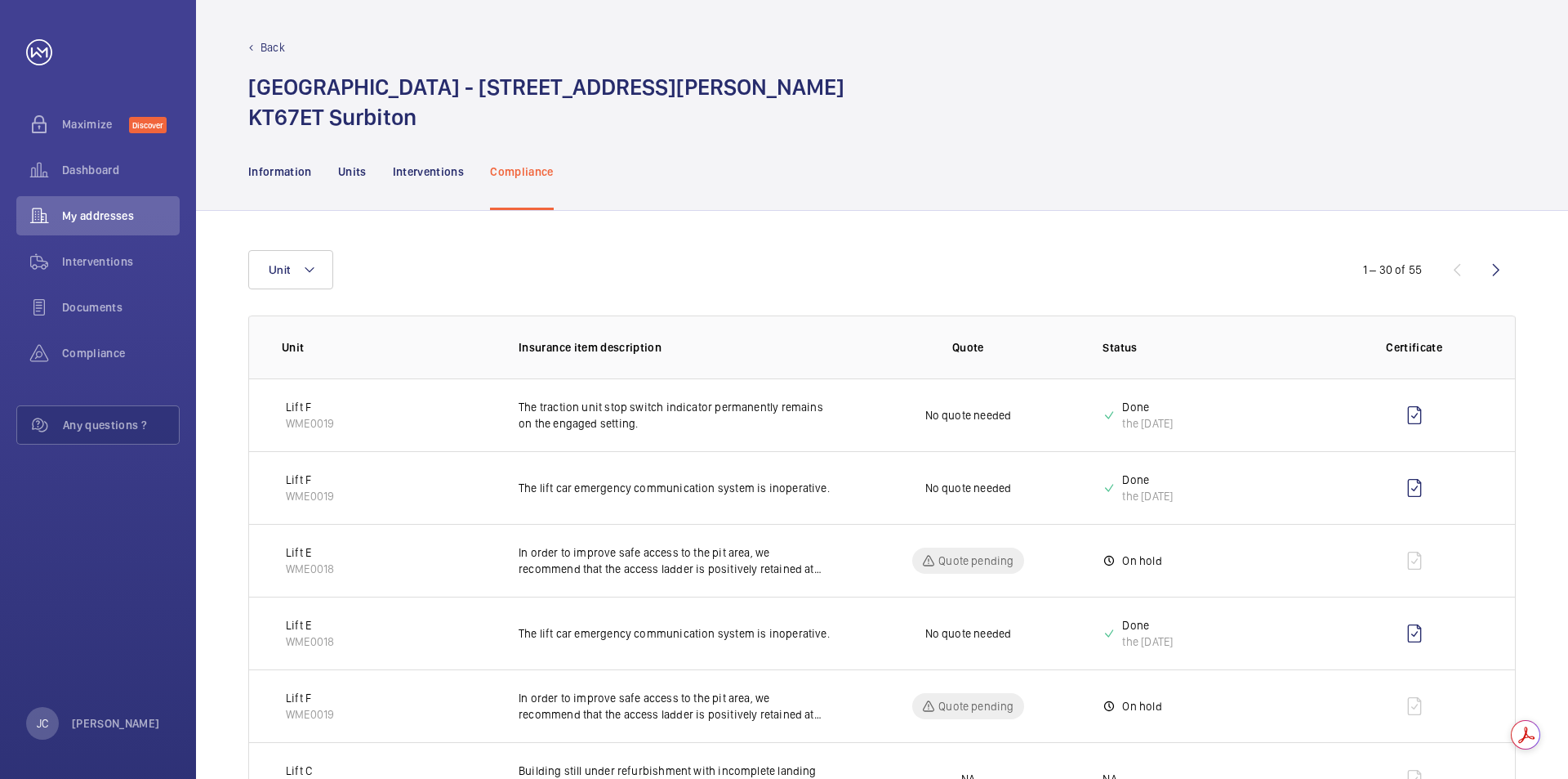
click at [280, 47] on p "Back" at bounding box center [273, 48] width 25 height 16
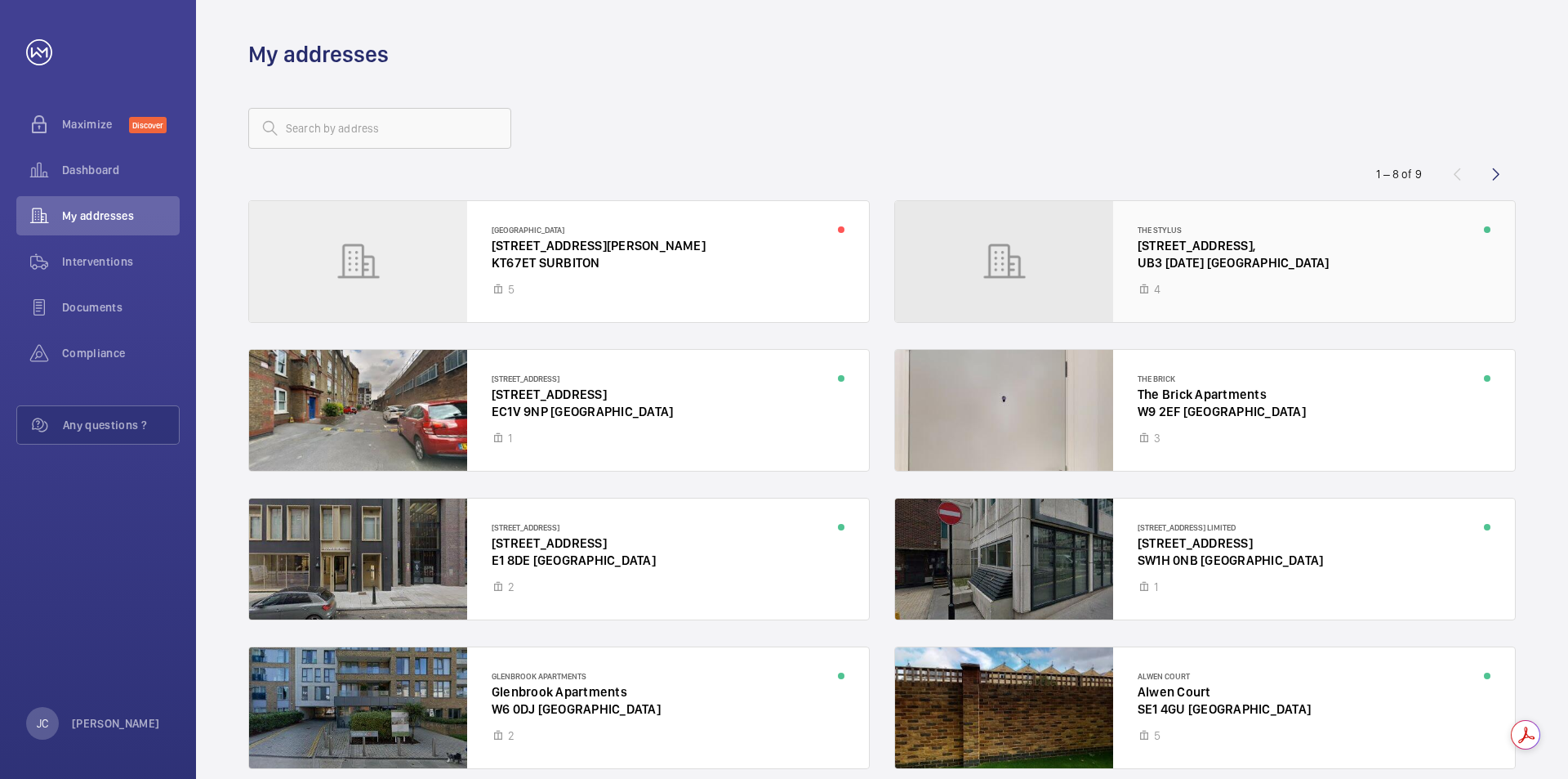
click at [1281, 240] on div at bounding box center [1205, 261] width 620 height 121
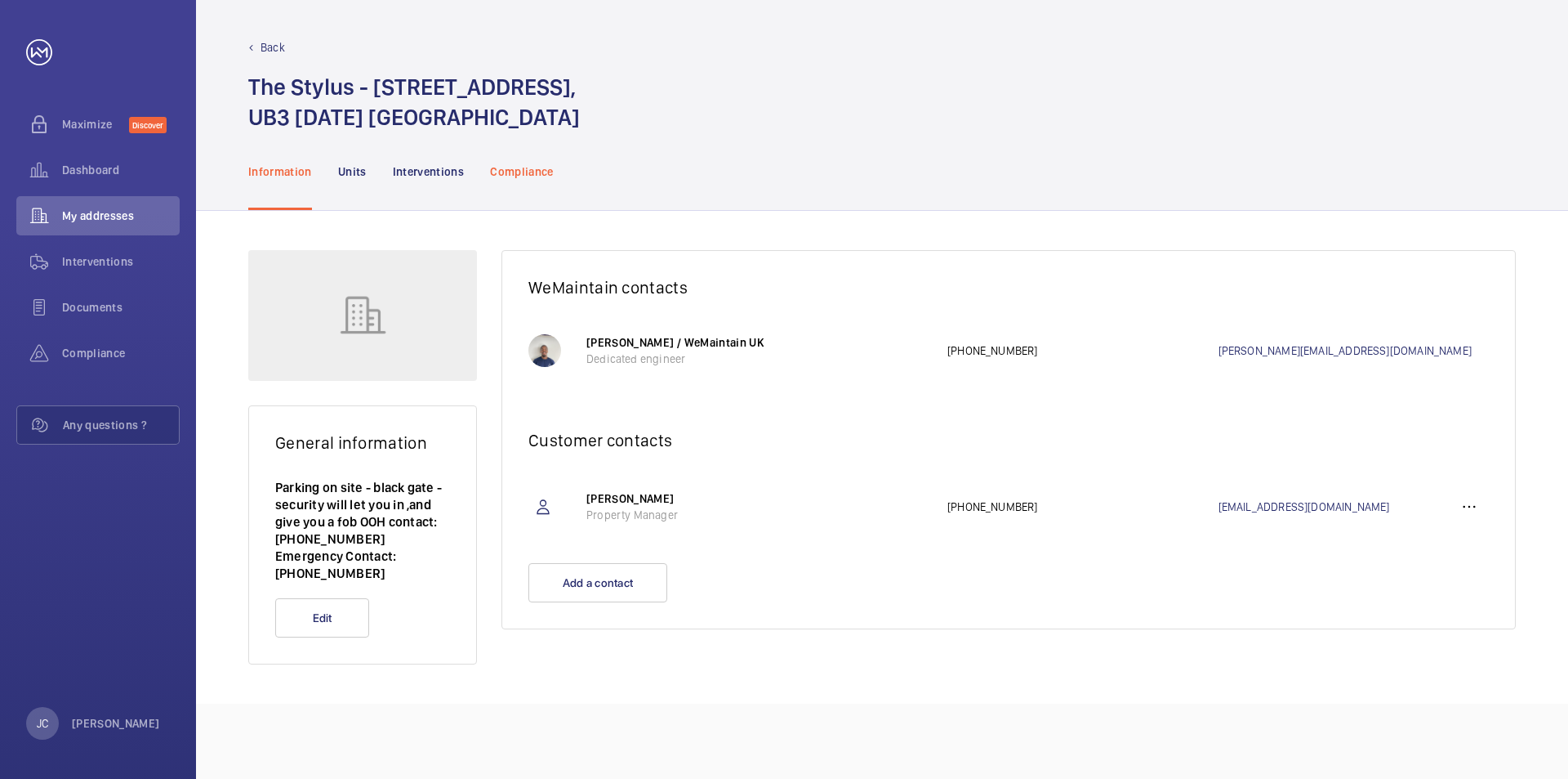
click at [539, 165] on p "Compliance" at bounding box center [522, 171] width 63 height 16
